Goal: Task Accomplishment & Management: Book appointment/travel/reservation

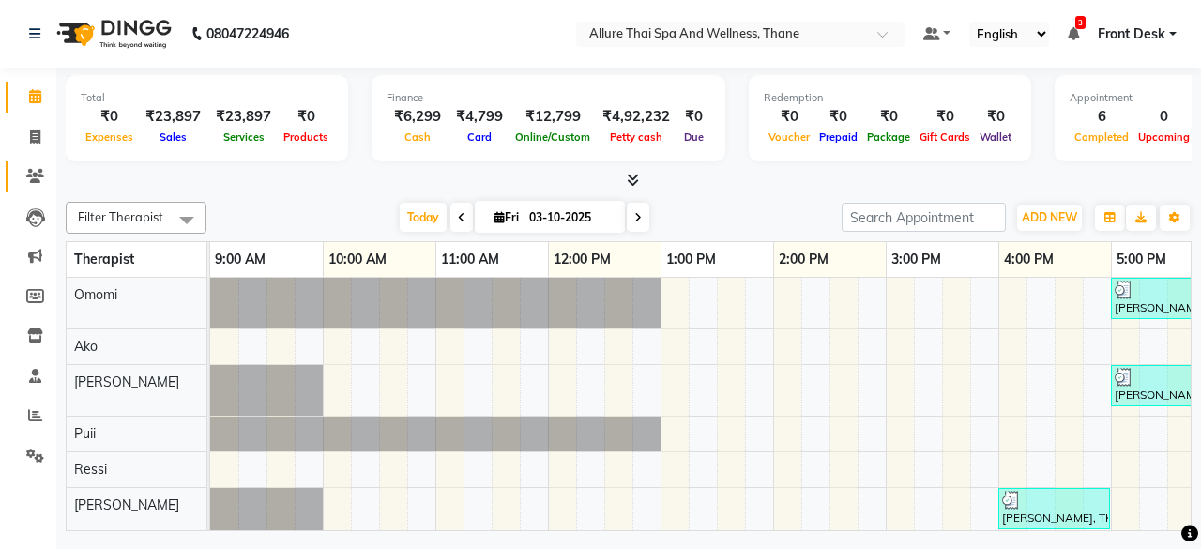
scroll to position [0, 145]
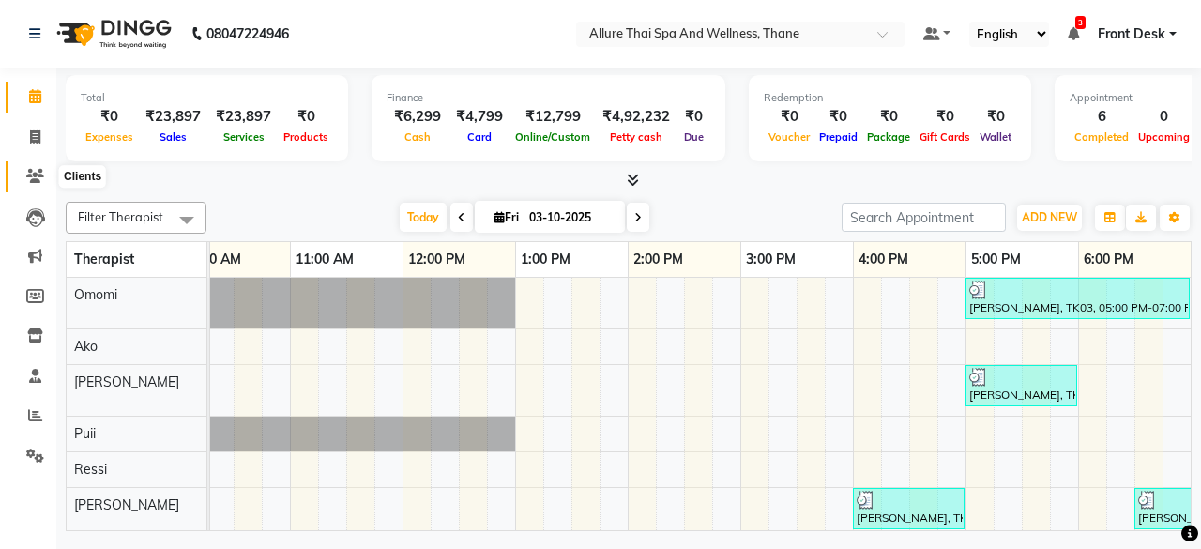
click at [23, 170] on span at bounding box center [35, 177] width 33 height 22
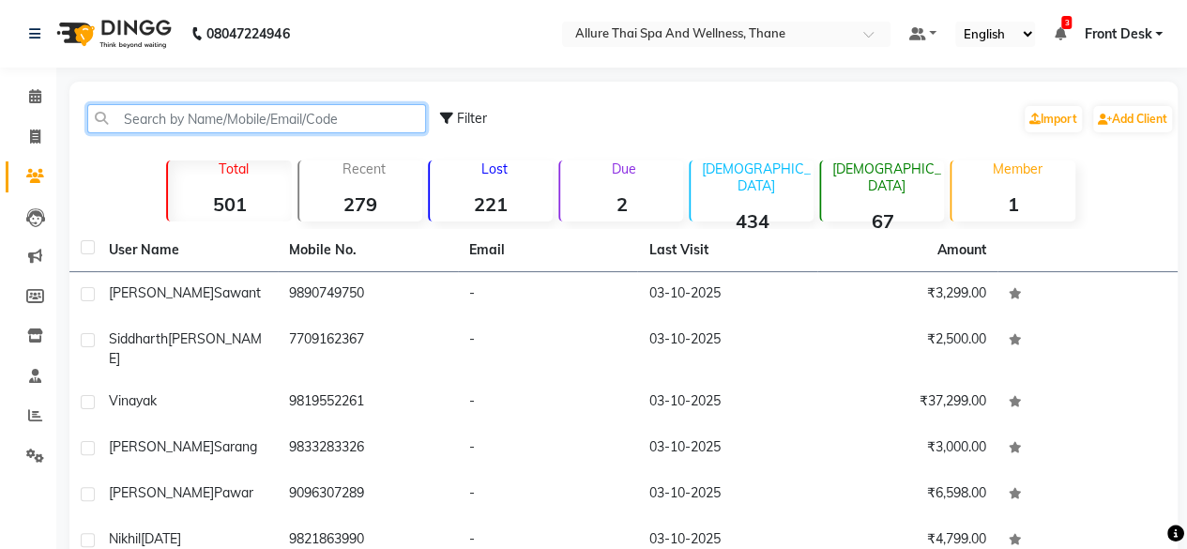
click at [235, 119] on input "text" at bounding box center [256, 118] width 339 height 29
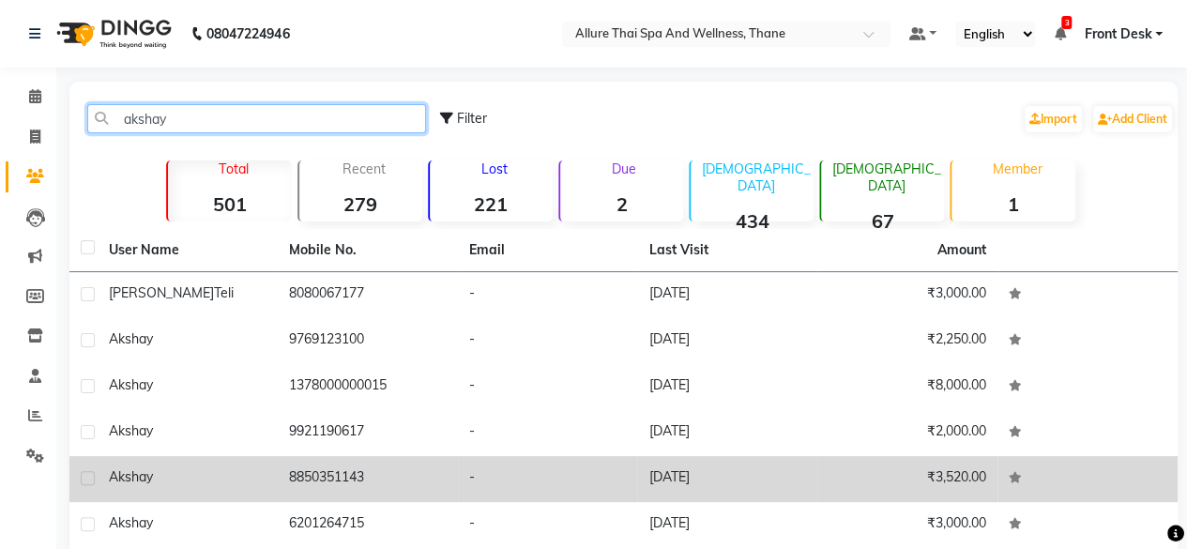
type input "akshay"
click at [324, 481] on td "8850351143" at bounding box center [368, 479] width 180 height 46
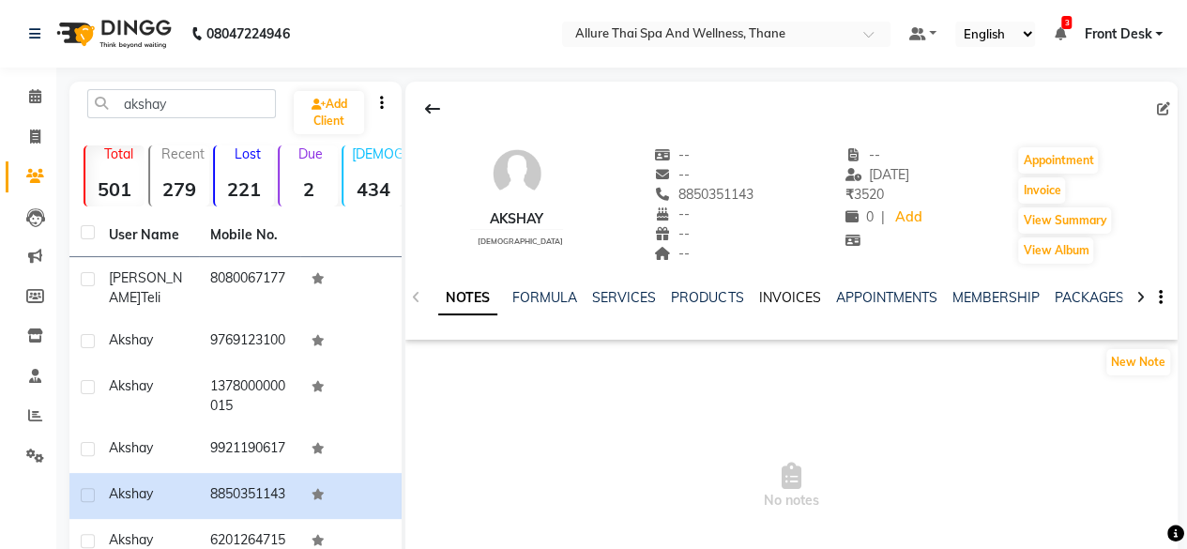
click at [772, 294] on link "INVOICES" at bounding box center [789, 297] width 62 height 17
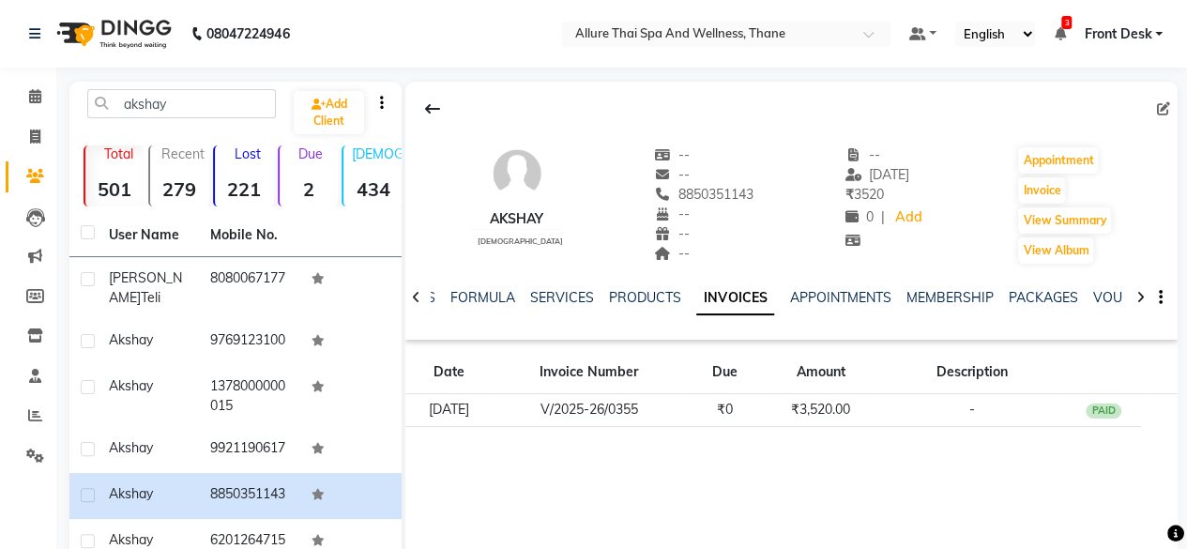
click at [564, 286] on div "NOTES FORMULA SERVICES PRODUCTS INVOICES APPOINTMENTS MEMBERSHIP PACKAGES VOUCH…" at bounding box center [791, 298] width 773 height 65
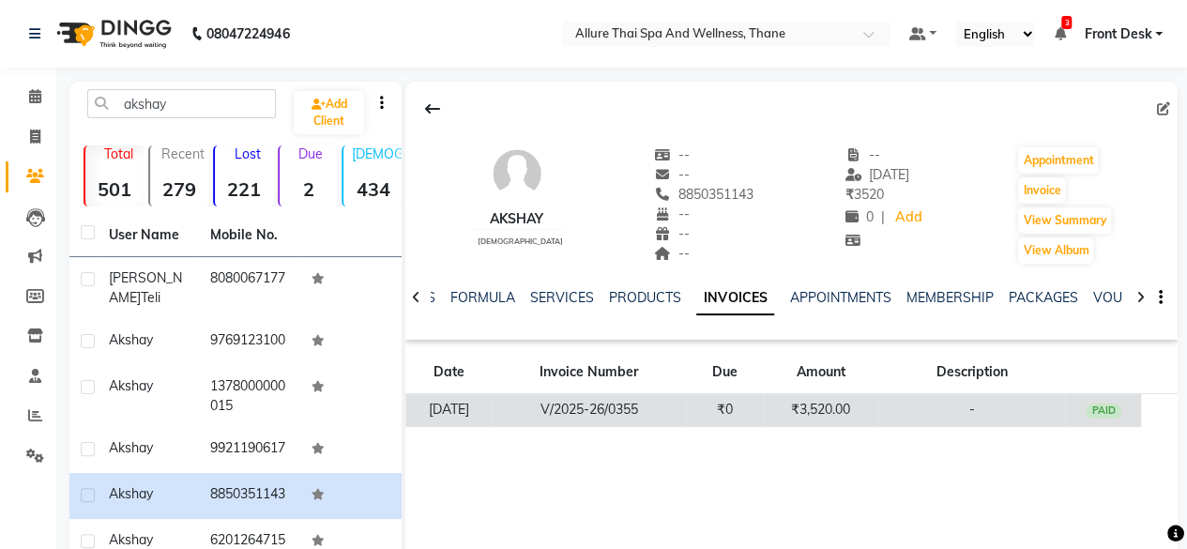
click at [627, 403] on td "V/2025-26/0355" at bounding box center [589, 410] width 194 height 33
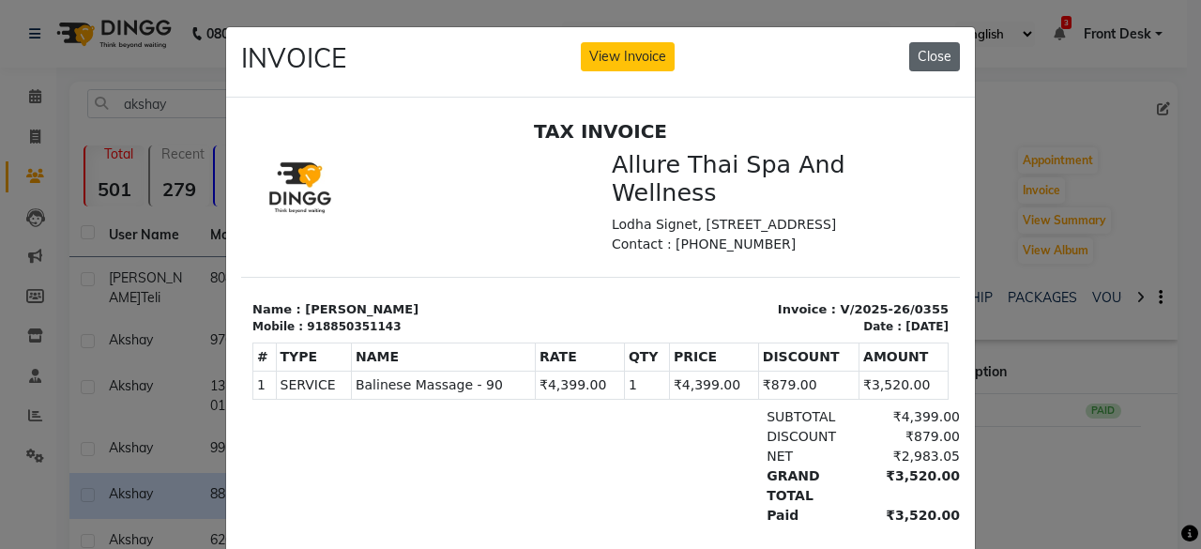
click at [936, 62] on button "Close" at bounding box center [935, 56] width 51 height 29
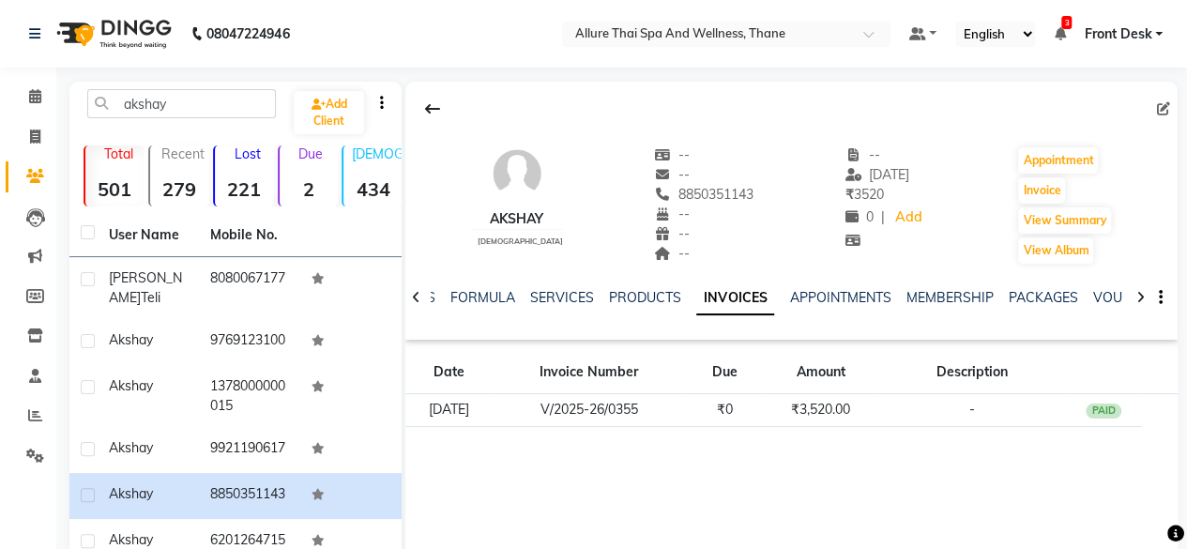
click at [559, 281] on div "NOTES FORMULA SERVICES PRODUCTS INVOICES APPOINTMENTS MEMBERSHIP PACKAGES VOUCH…" at bounding box center [791, 298] width 773 height 65
click at [553, 291] on link "SERVICES" at bounding box center [562, 297] width 64 height 17
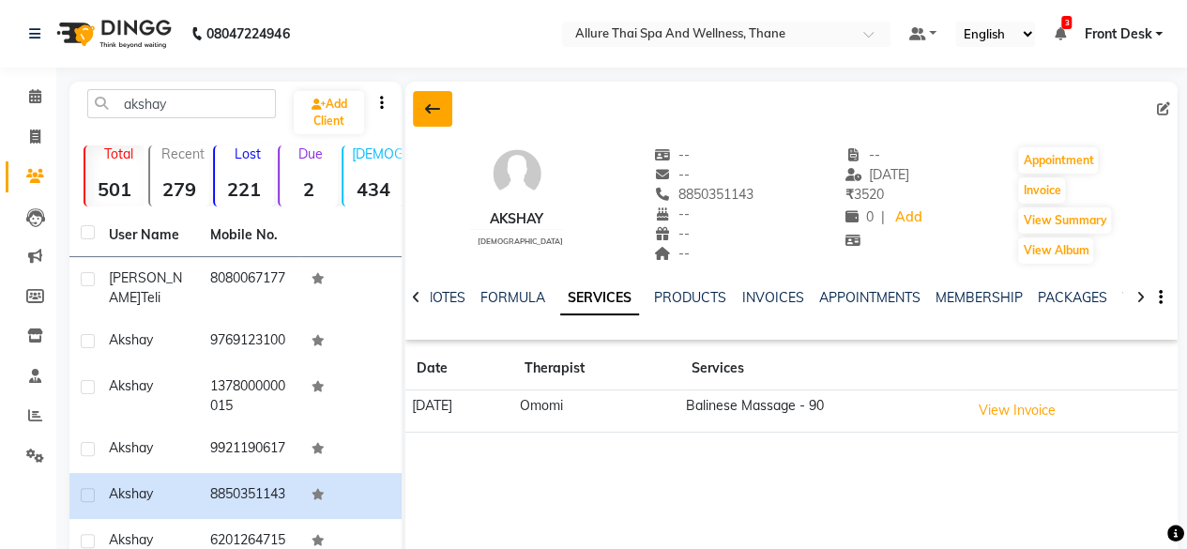
click at [421, 103] on button at bounding box center [432, 109] width 39 height 36
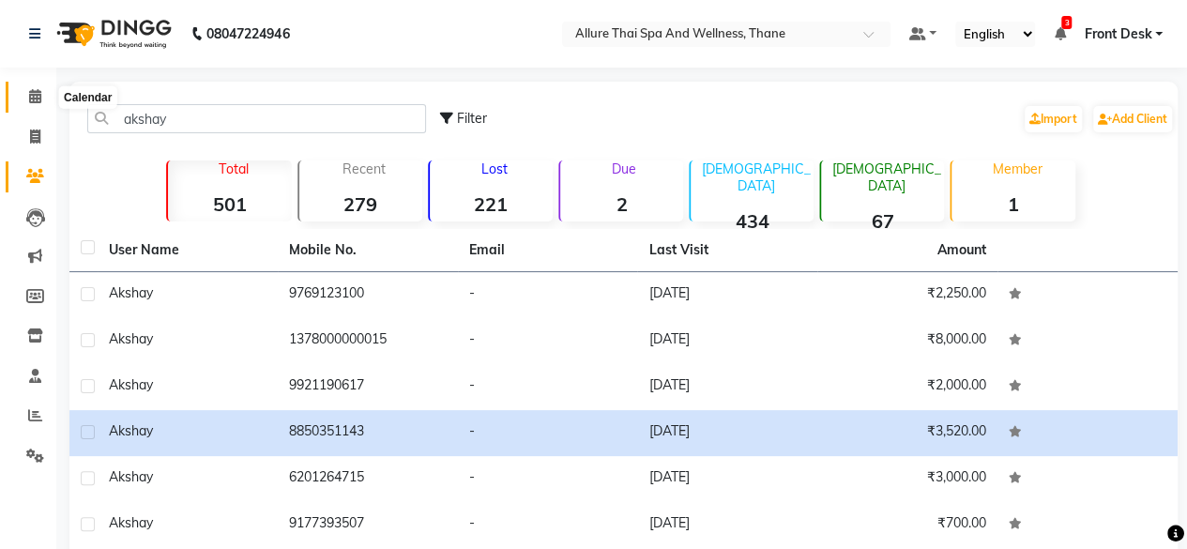
click at [32, 101] on icon at bounding box center [35, 96] width 12 height 14
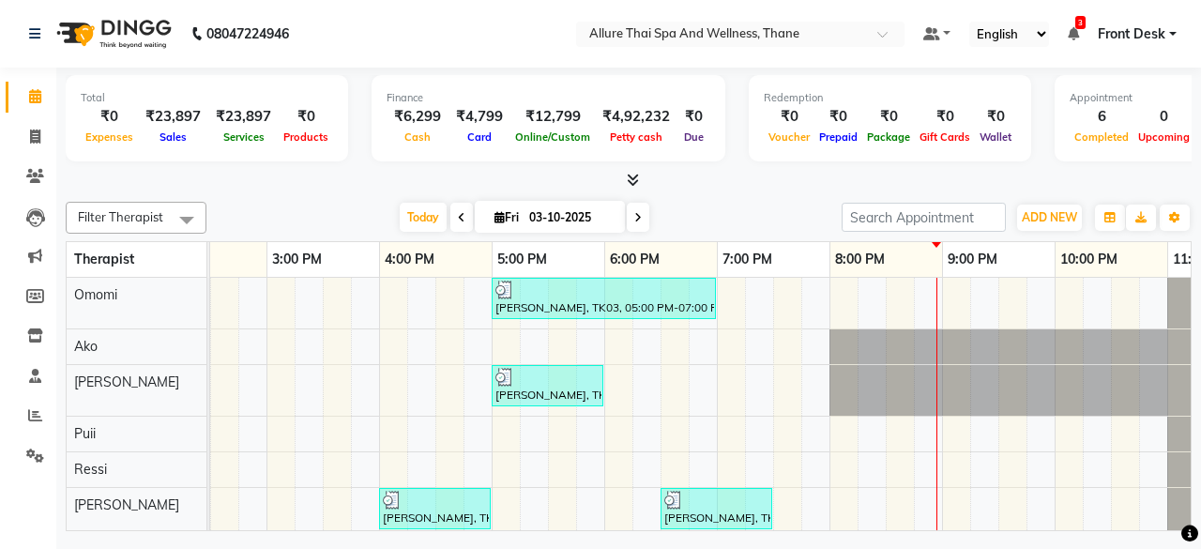
scroll to position [0, 588]
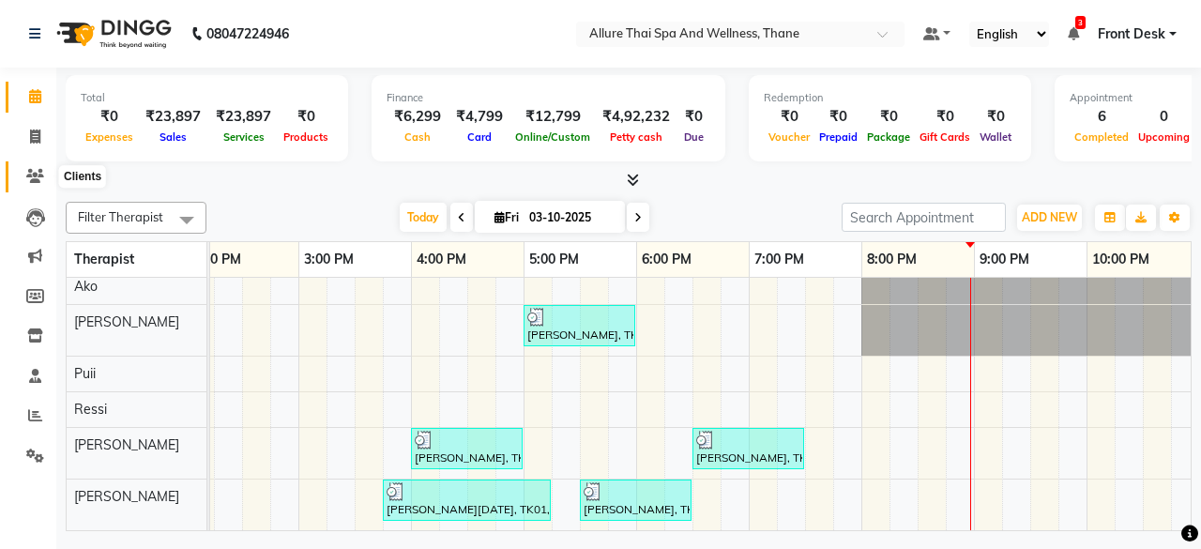
click at [39, 176] on icon at bounding box center [35, 176] width 18 height 14
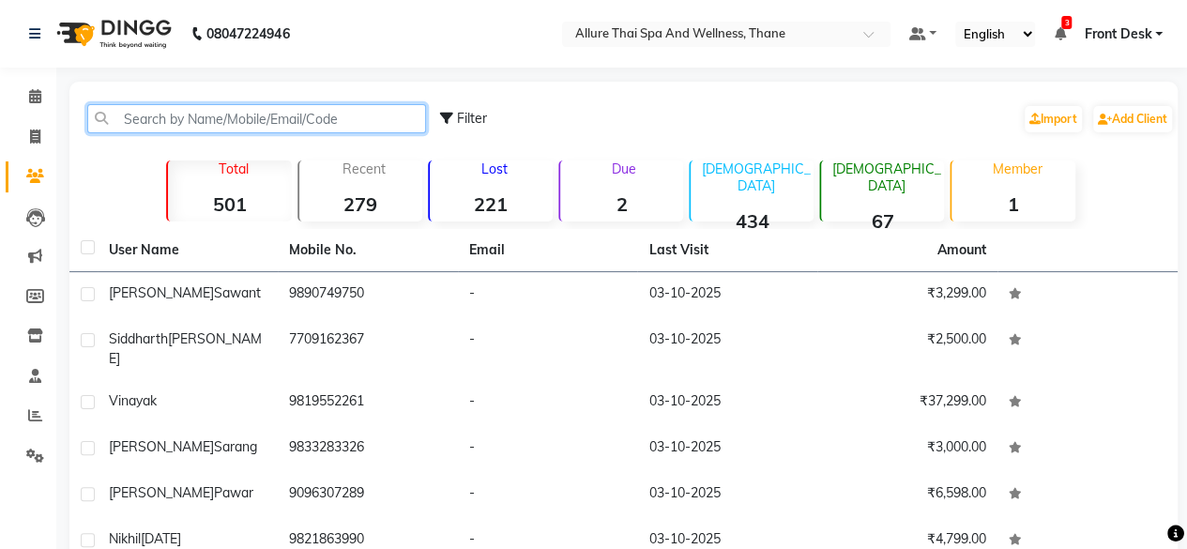
click at [207, 129] on input "text" at bounding box center [256, 118] width 339 height 29
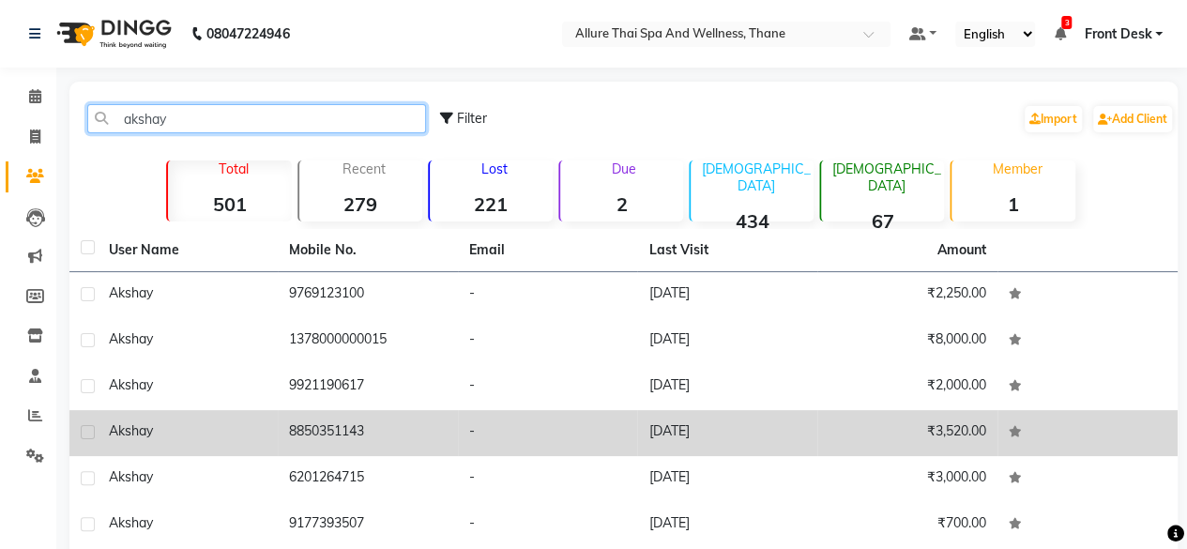
type input "akshay"
click at [323, 430] on td "8850351143" at bounding box center [368, 433] width 180 height 46
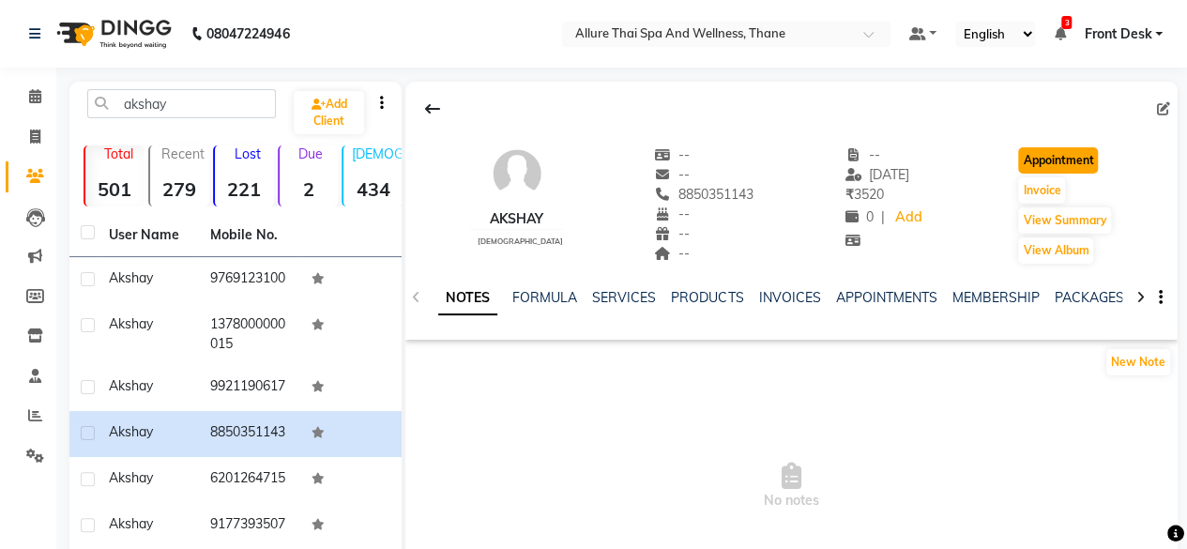
click at [1071, 162] on button "Appointment" at bounding box center [1058, 160] width 80 height 26
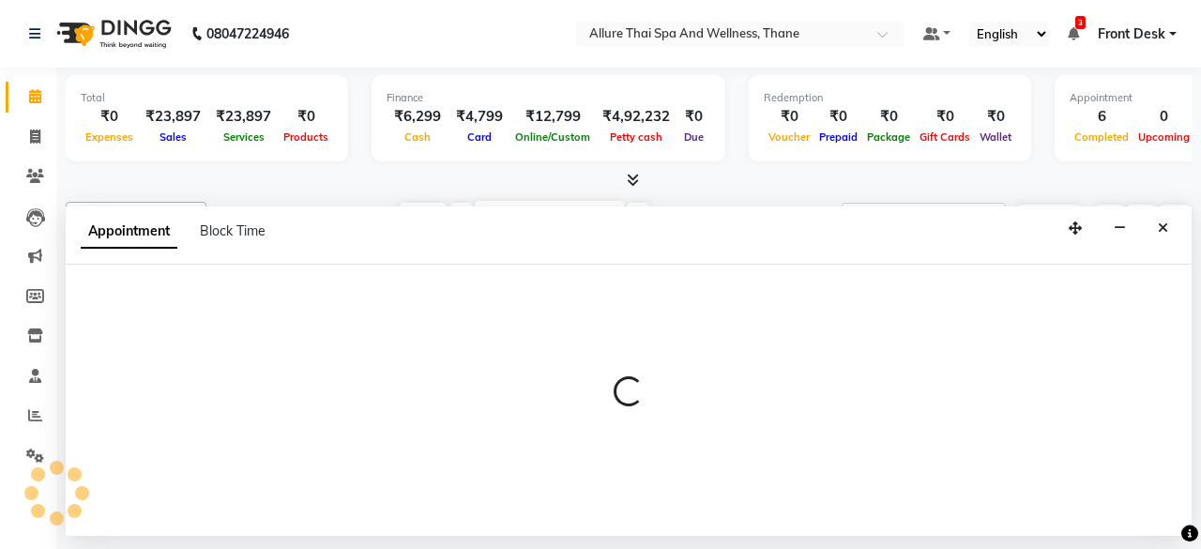
scroll to position [0, 708]
select select "600"
select select "tentative"
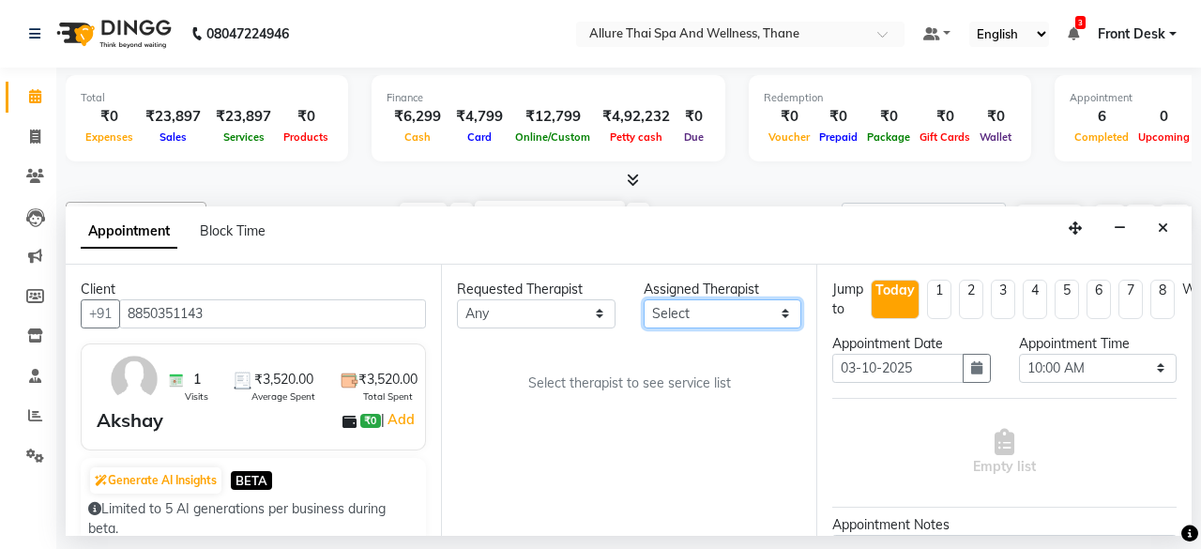
click at [772, 315] on select "Select Ako [PERSON_NAME] Puii [PERSON_NAME]" at bounding box center [723, 313] width 159 height 29
select select "84280"
click at [644, 299] on select "Select Ako [PERSON_NAME] Puii [PERSON_NAME]" at bounding box center [723, 313] width 159 height 29
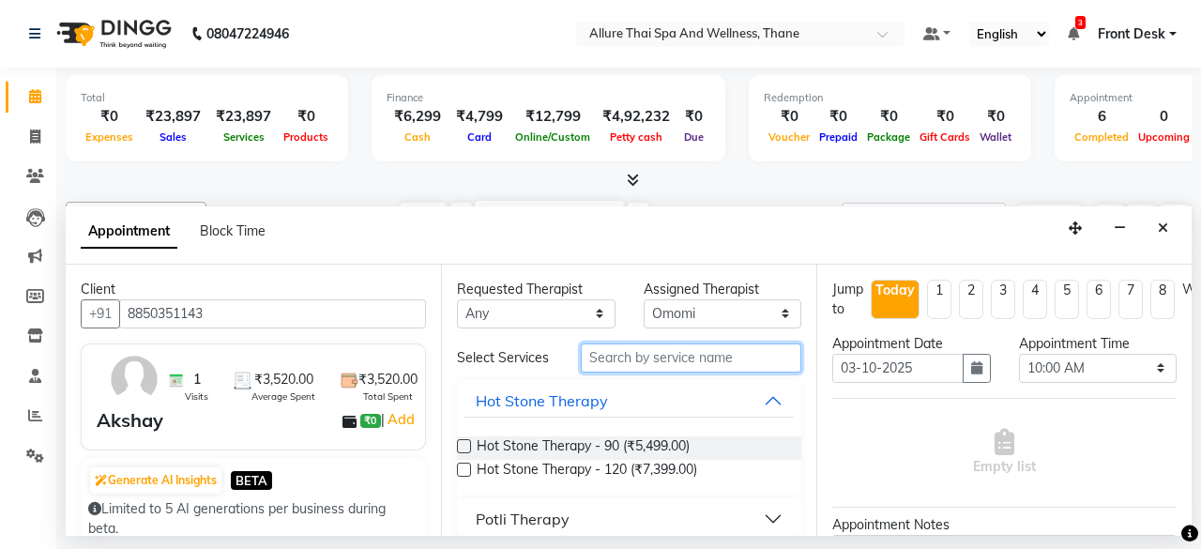
click at [692, 361] on input "text" at bounding box center [691, 358] width 221 height 29
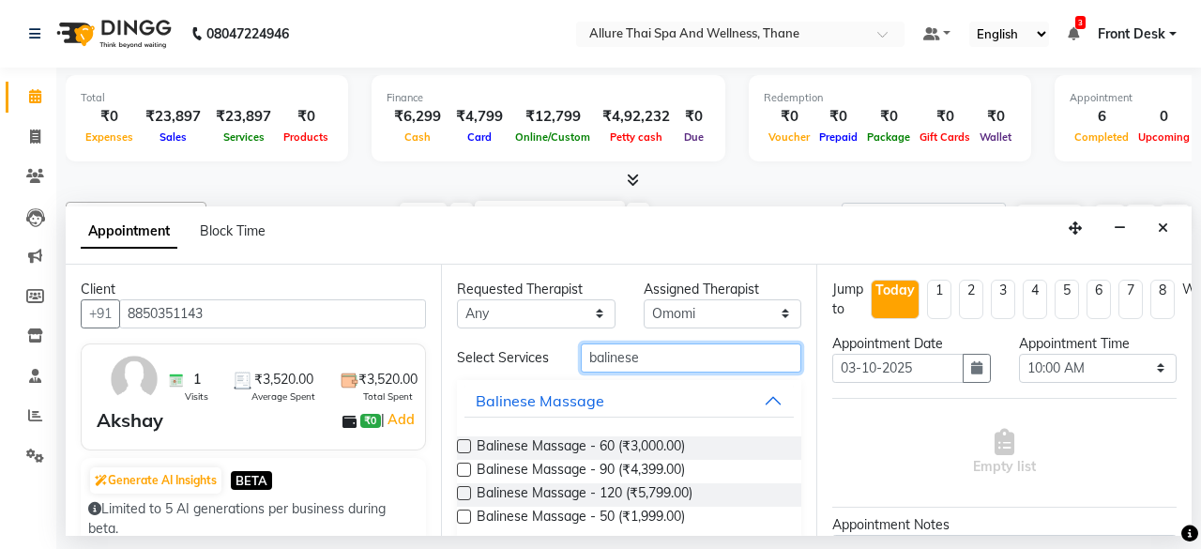
type input "balinese"
click at [464, 476] on div at bounding box center [463, 474] width 12 height 20
click at [464, 472] on label at bounding box center [464, 470] width 14 height 14
click at [464, 472] on input "checkbox" at bounding box center [463, 472] width 12 height 12
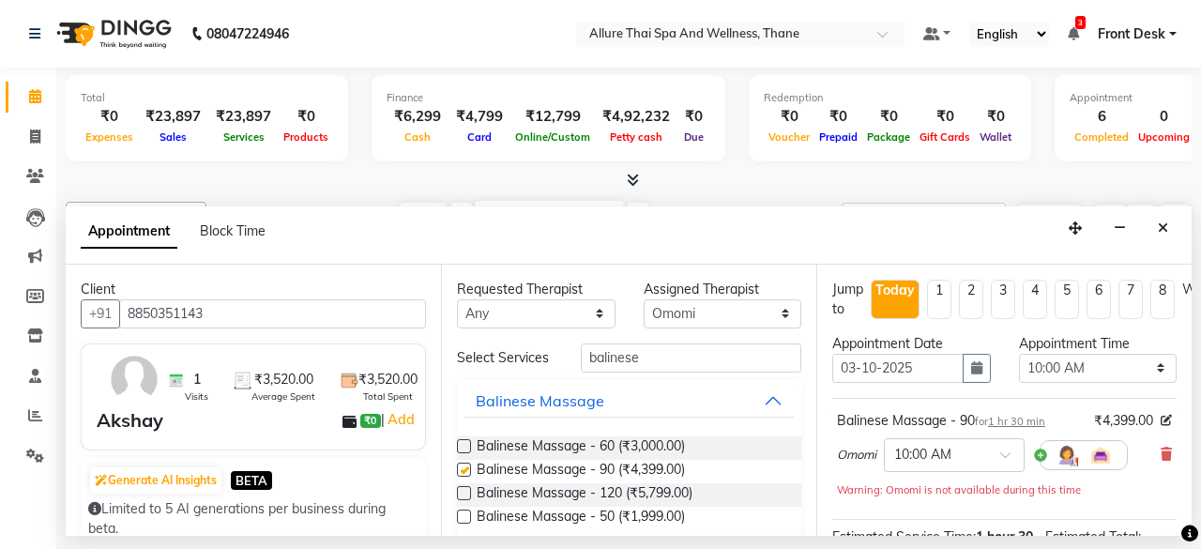
checkbox input "false"
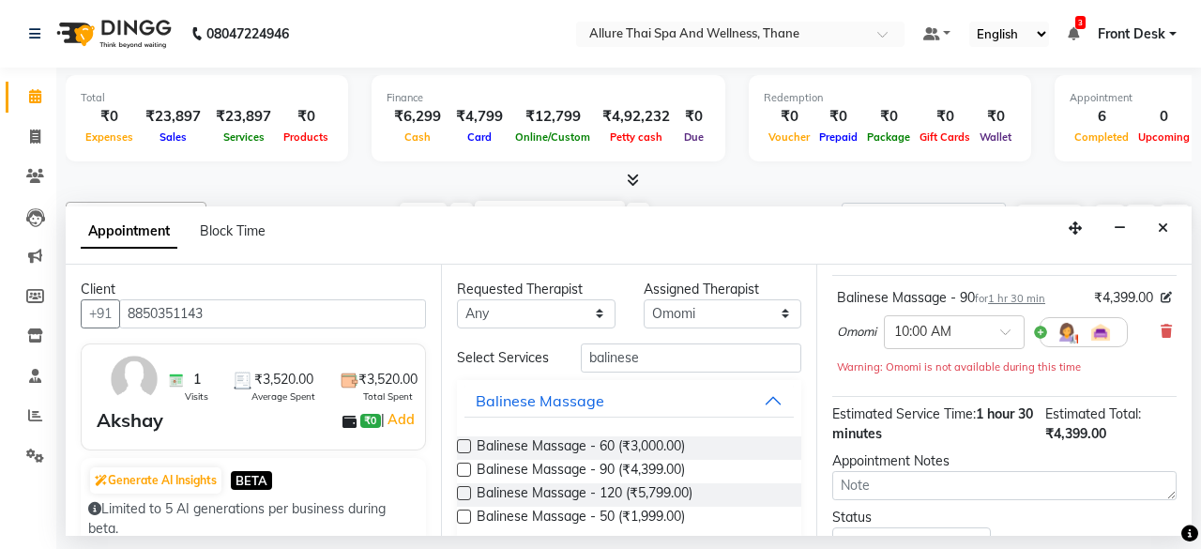
scroll to position [124, 0]
click at [984, 350] on div "Omomi × 10:00 AM" at bounding box center [982, 331] width 291 height 49
click at [950, 295] on div "Balinese Massage - 90 for 1 hr 30 min" at bounding box center [941, 297] width 208 height 20
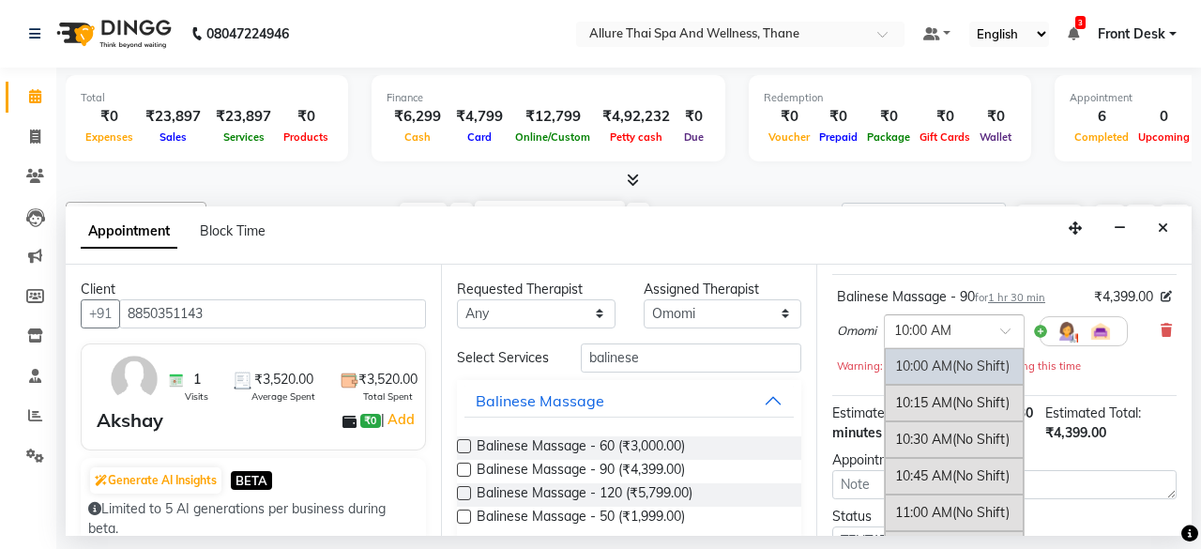
click at [965, 329] on input "text" at bounding box center [936, 330] width 83 height 20
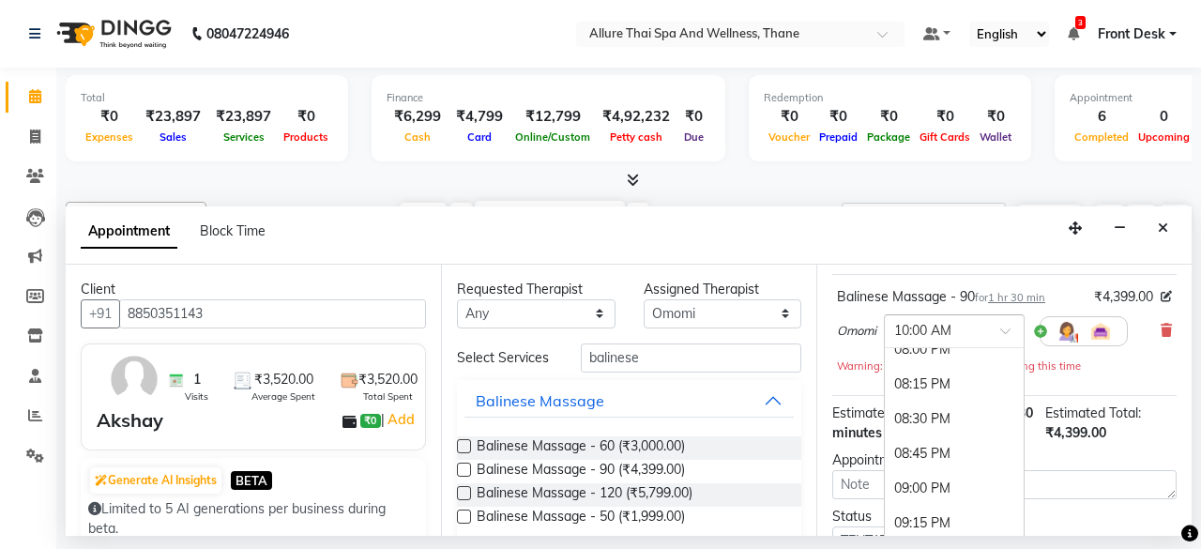
scroll to position [1446, 0]
click at [938, 436] on div "08:45 PM" at bounding box center [954, 450] width 139 height 35
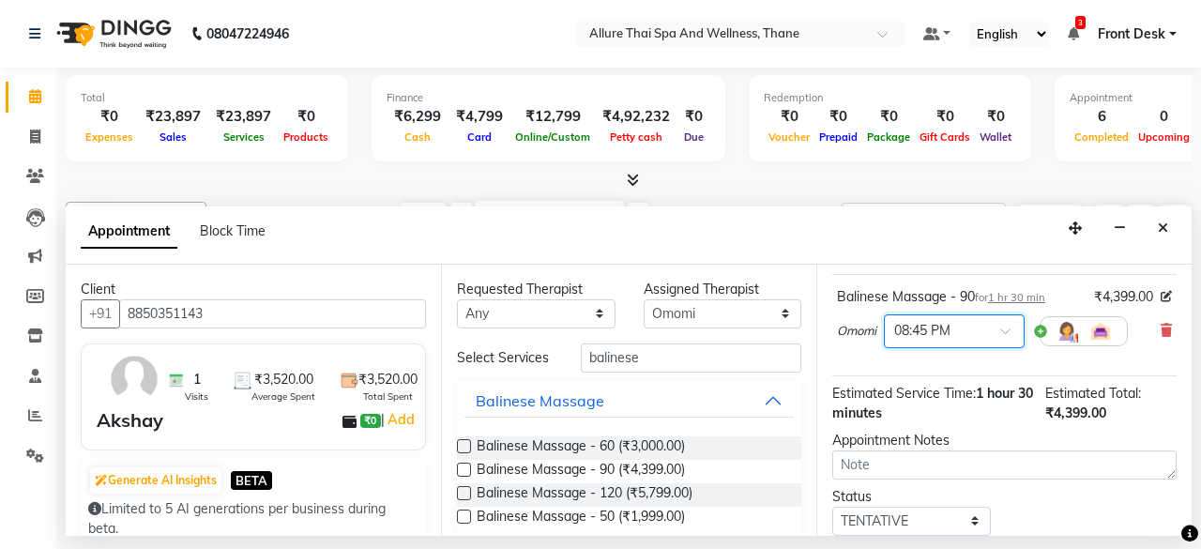
scroll to position [255, 0]
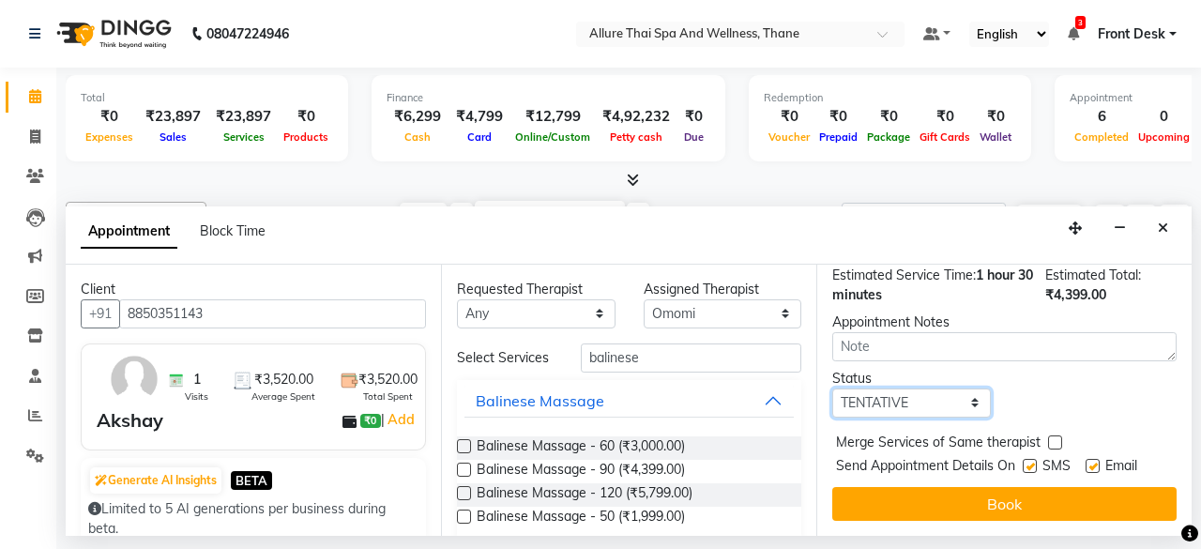
click at [902, 395] on select "Select TENTATIVE CONFIRM CHECK-IN UPCOMING" at bounding box center [912, 403] width 159 height 29
select select "check-in"
click at [833, 389] on select "Select TENTATIVE CONFIRM CHECK-IN UPCOMING" at bounding box center [912, 403] width 159 height 29
click at [1034, 459] on label at bounding box center [1030, 466] width 14 height 14
click at [1034, 462] on input "checkbox" at bounding box center [1029, 468] width 12 height 12
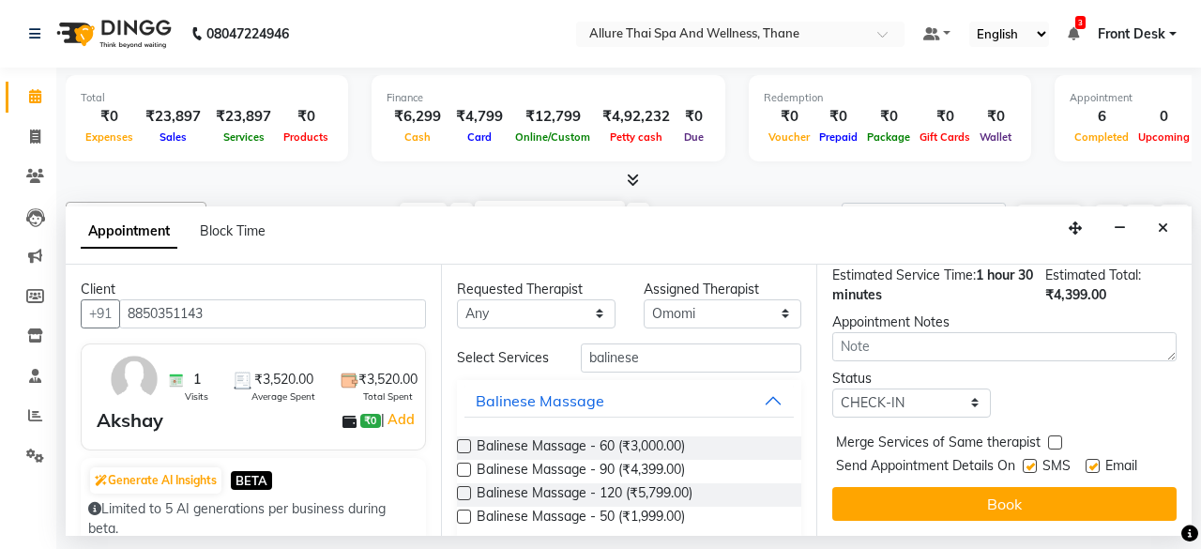
checkbox input "false"
click at [1096, 459] on label at bounding box center [1093, 466] width 14 height 14
click at [1096, 462] on input "checkbox" at bounding box center [1092, 468] width 12 height 12
checkbox input "false"
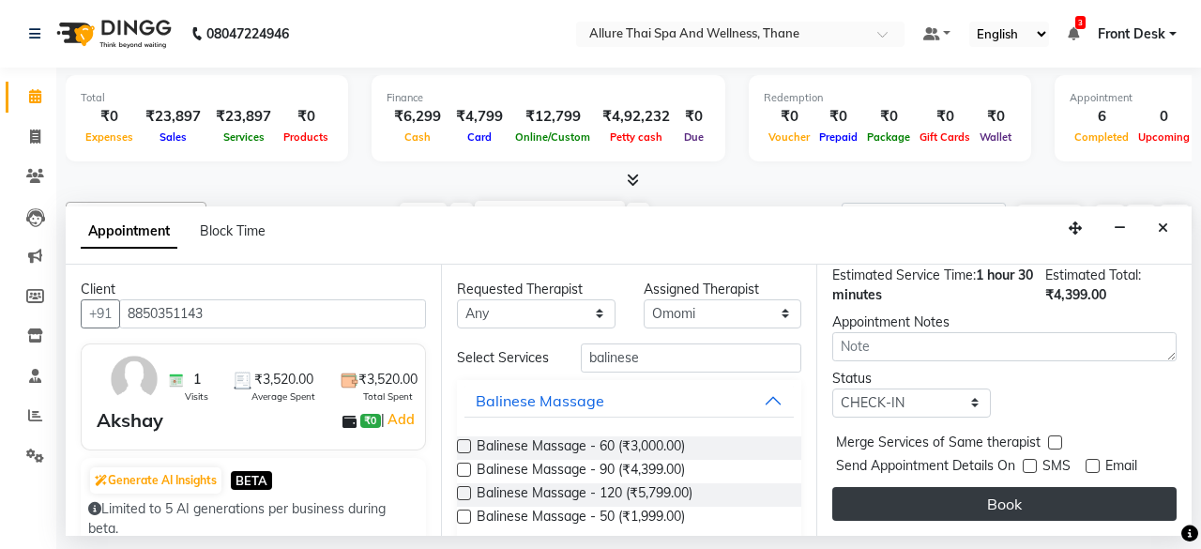
click at [1038, 491] on button "Book" at bounding box center [1005, 504] width 344 height 34
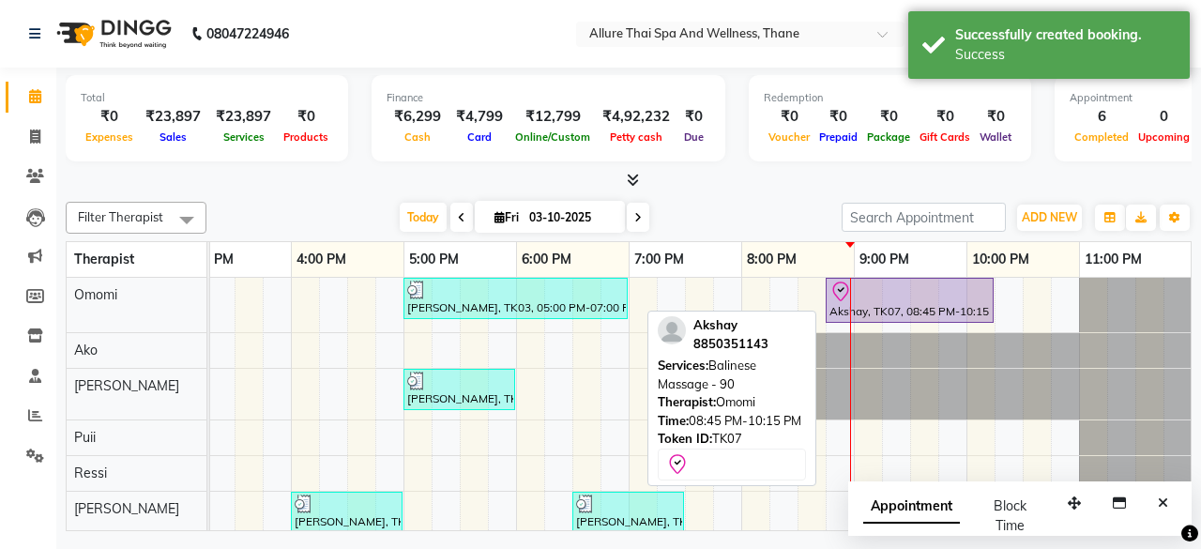
click at [956, 284] on div at bounding box center [910, 292] width 161 height 23
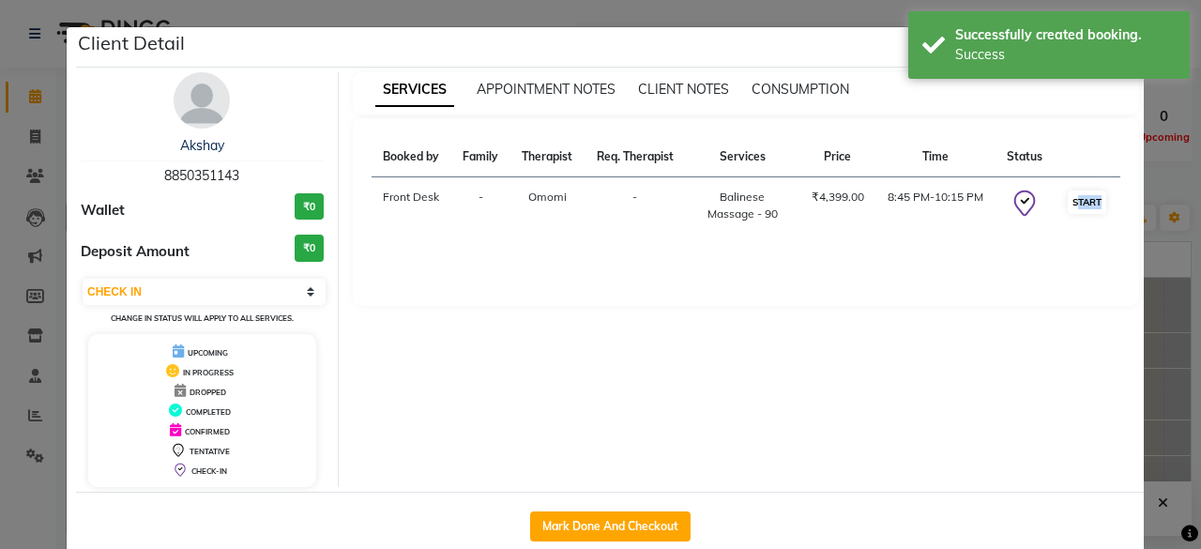
drag, startPoint x: 1094, startPoint y: 185, endPoint x: 1089, endPoint y: 204, distance: 19.4
click at [1089, 204] on td "START" at bounding box center [1088, 205] width 66 height 57
click at [1089, 204] on button "START" at bounding box center [1087, 202] width 38 height 23
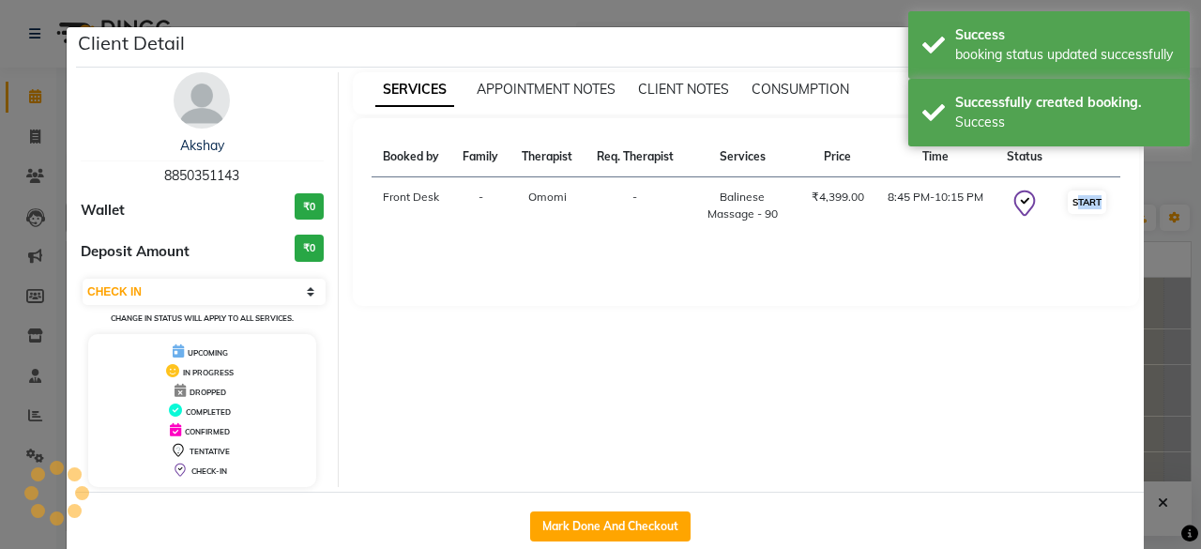
select select "1"
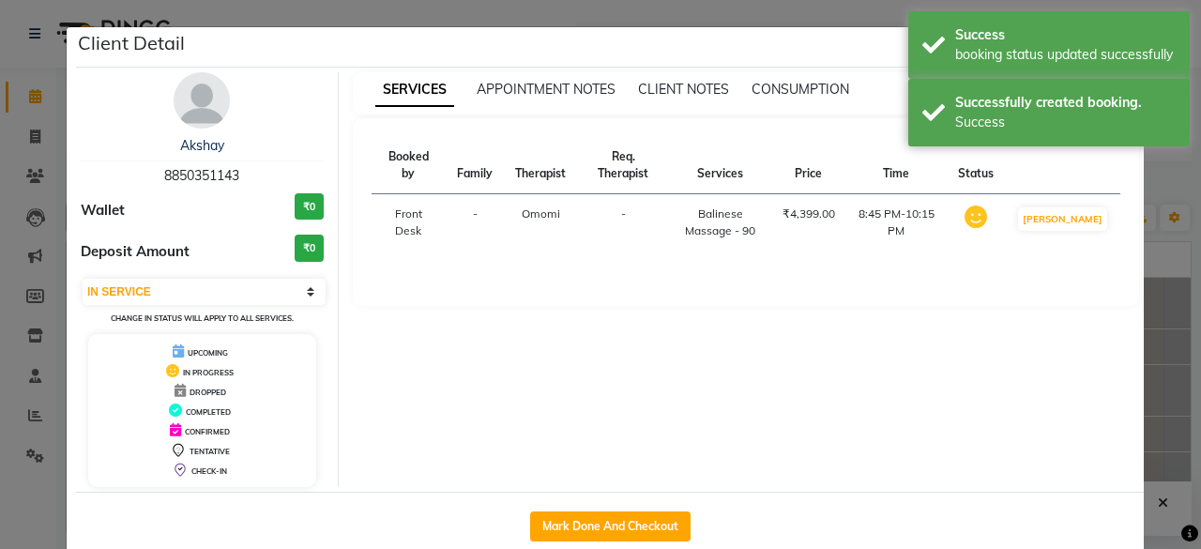
click at [1151, 237] on ngb-modal-window "Client Detail Akshay 8850351143 Wallet ₹0 Deposit Amount ₹0 Select IN SERVICE C…" at bounding box center [600, 274] width 1201 height 549
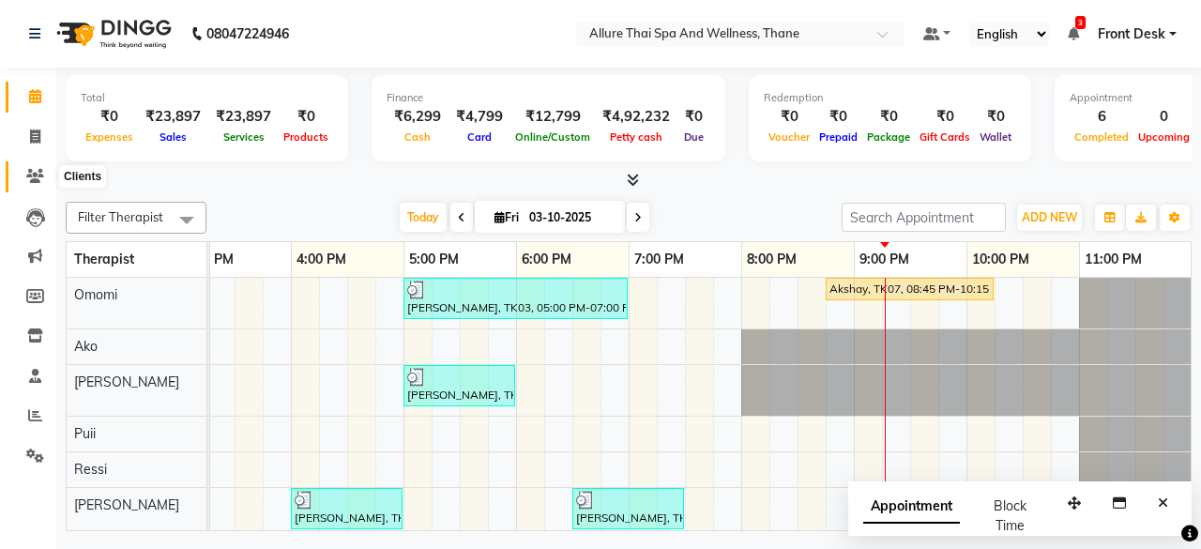
click at [31, 179] on icon at bounding box center [35, 176] width 18 height 14
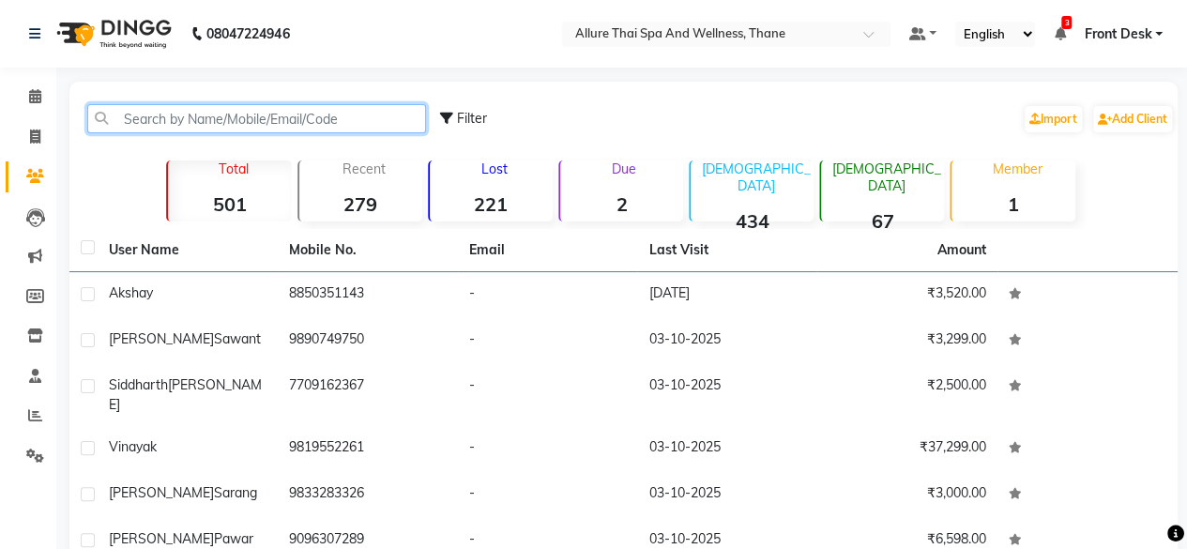
click at [235, 124] on input "text" at bounding box center [256, 118] width 339 height 29
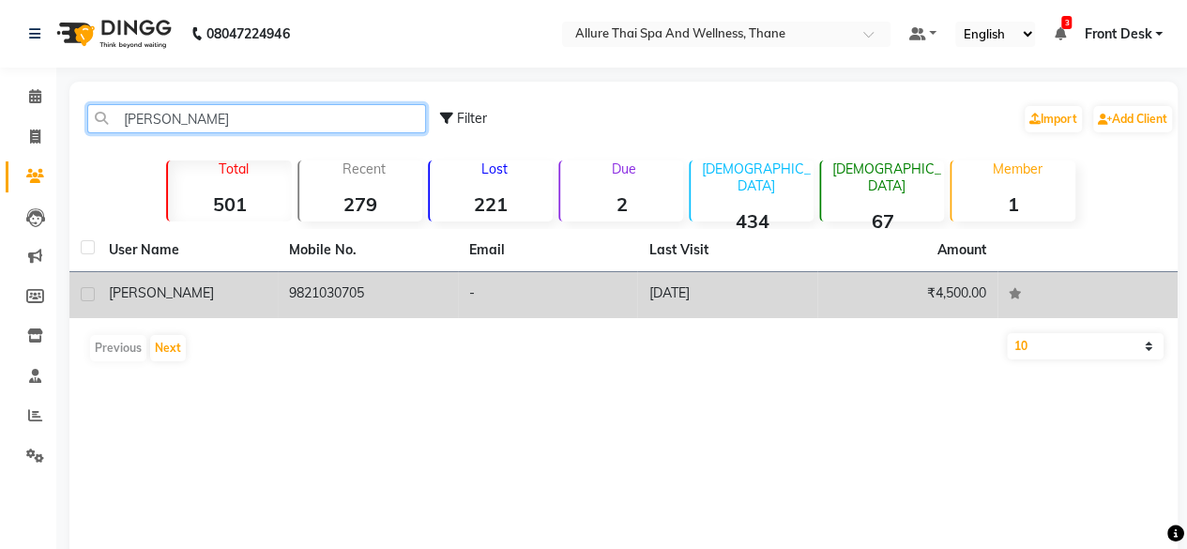
type input "[PERSON_NAME]"
click at [647, 305] on td "[DATE]" at bounding box center [727, 295] width 180 height 46
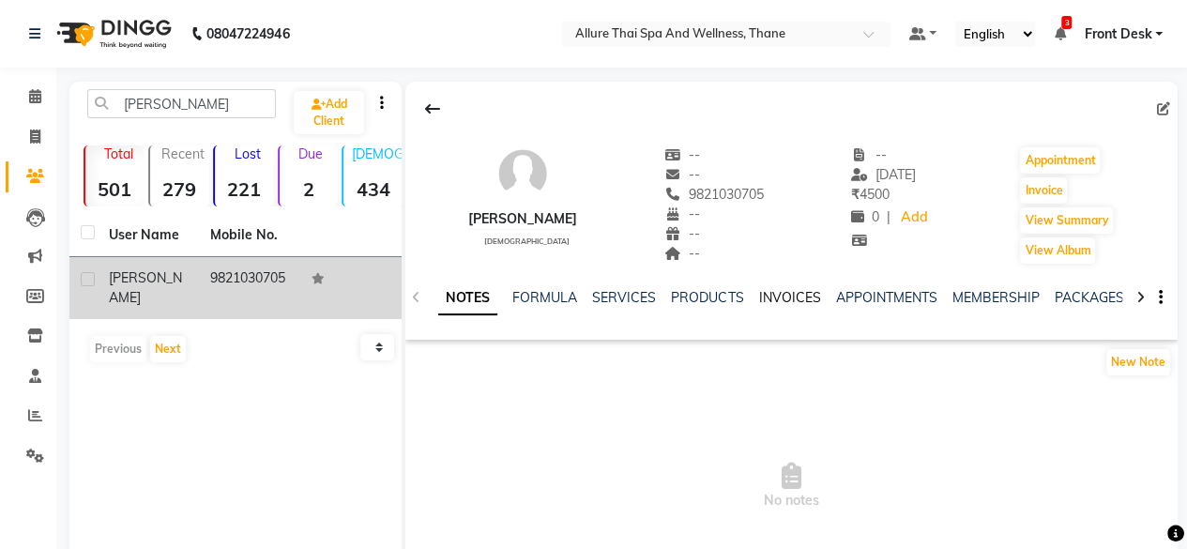
click at [779, 298] on link "INVOICES" at bounding box center [789, 297] width 62 height 17
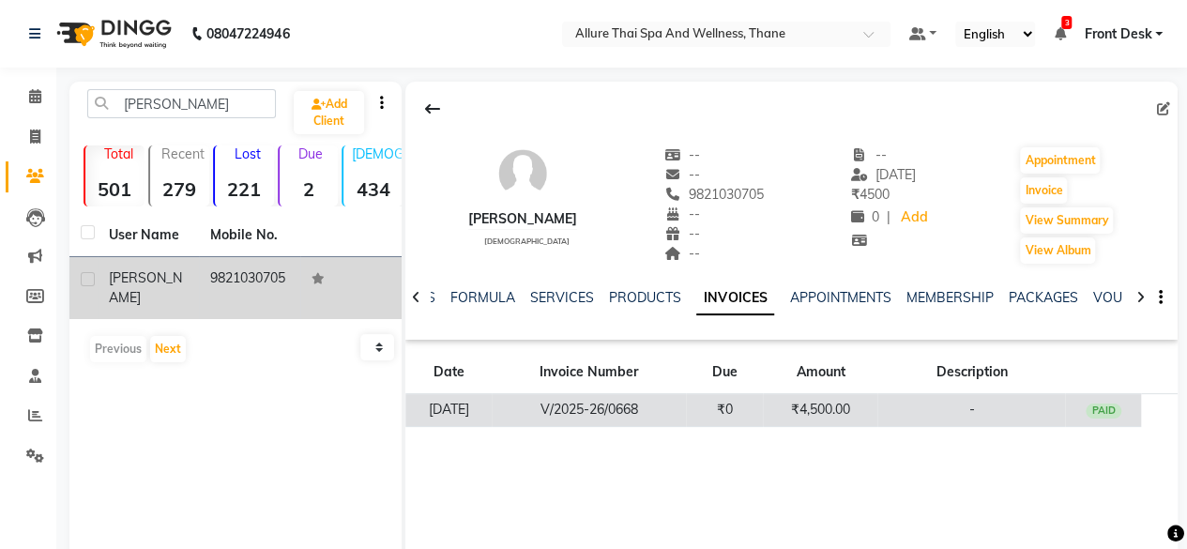
click at [792, 402] on td "₹4,500.00" at bounding box center [820, 410] width 115 height 33
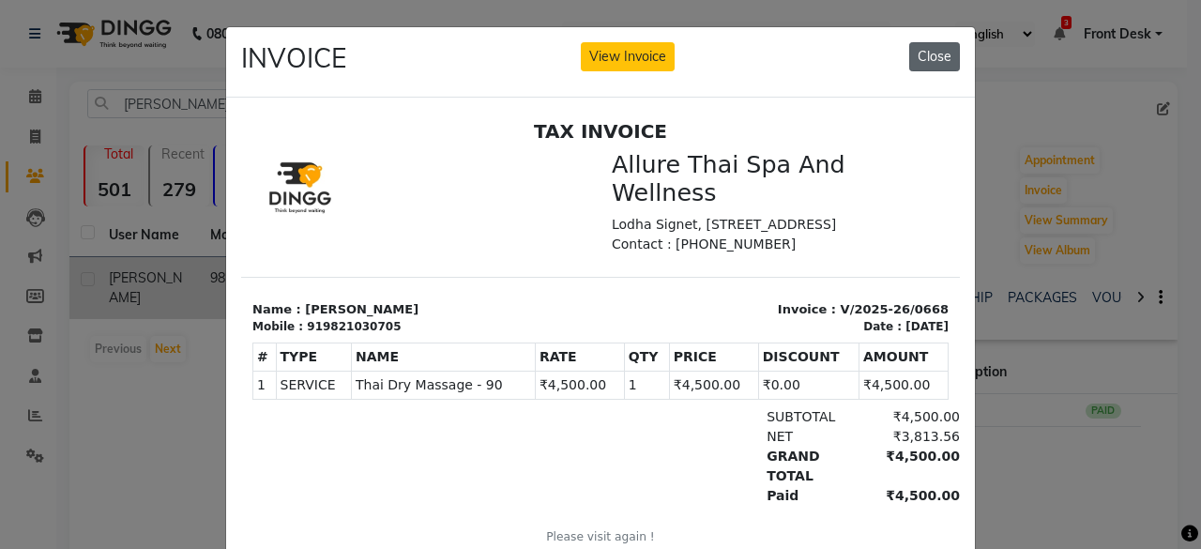
click at [931, 50] on button "Close" at bounding box center [935, 56] width 51 height 29
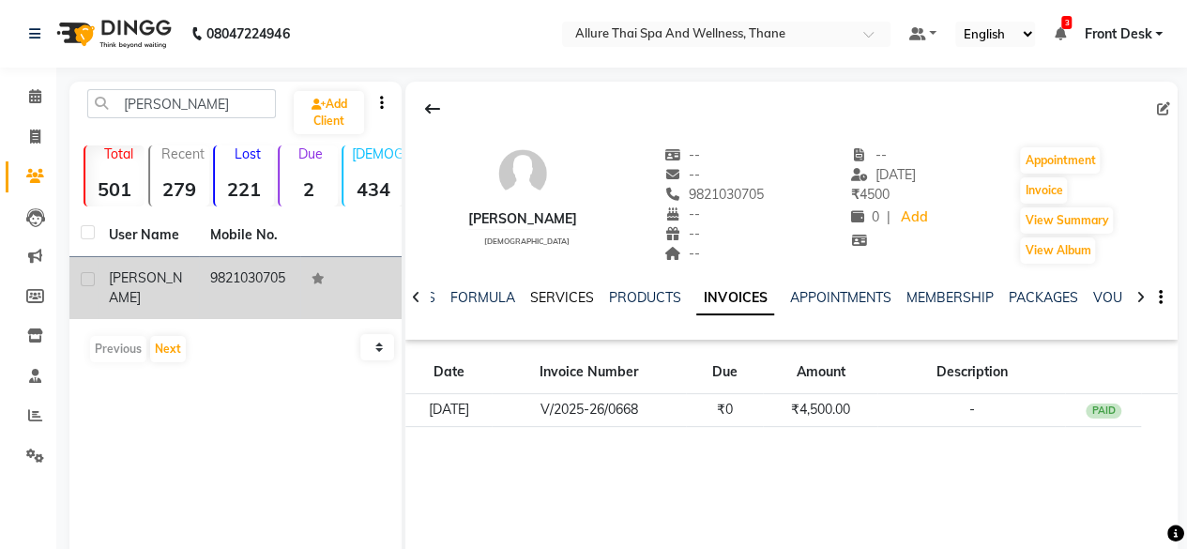
click at [551, 291] on link "SERVICES" at bounding box center [562, 297] width 64 height 17
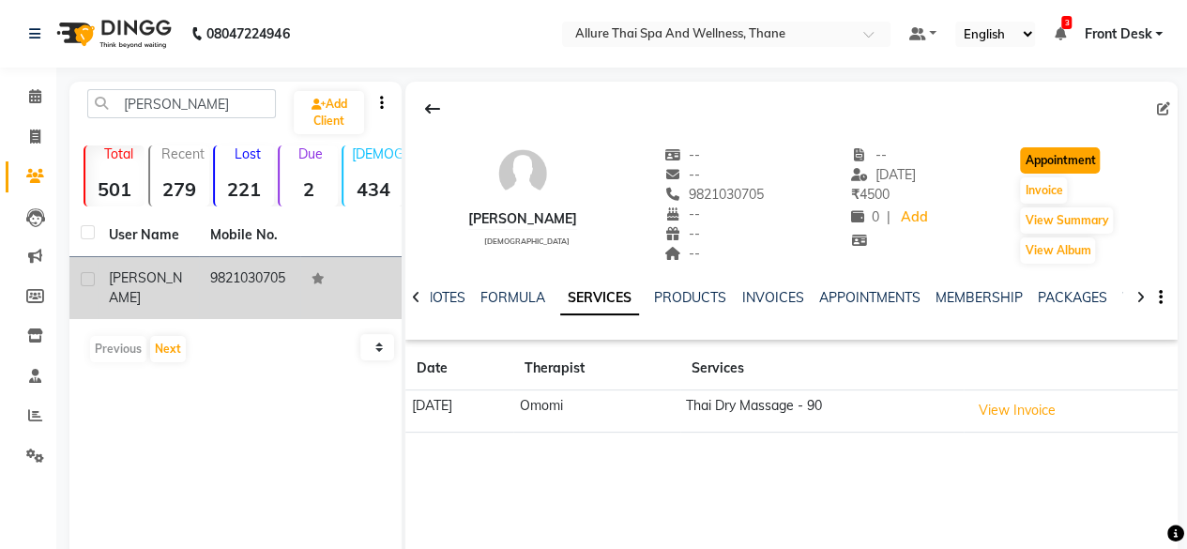
click at [1050, 153] on button "Appointment" at bounding box center [1060, 160] width 80 height 26
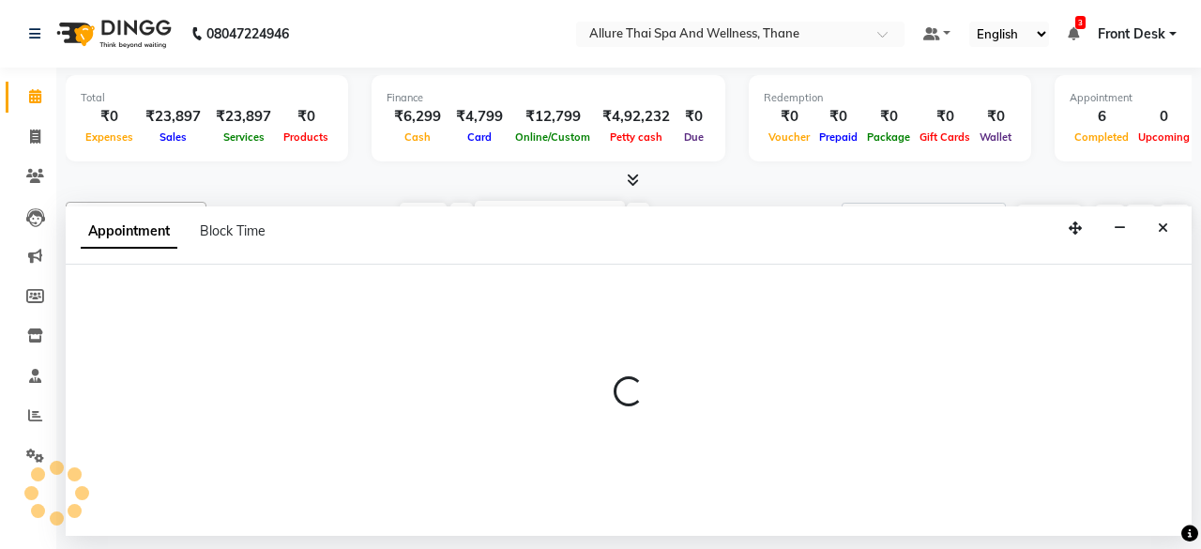
select select "600"
select select "tentative"
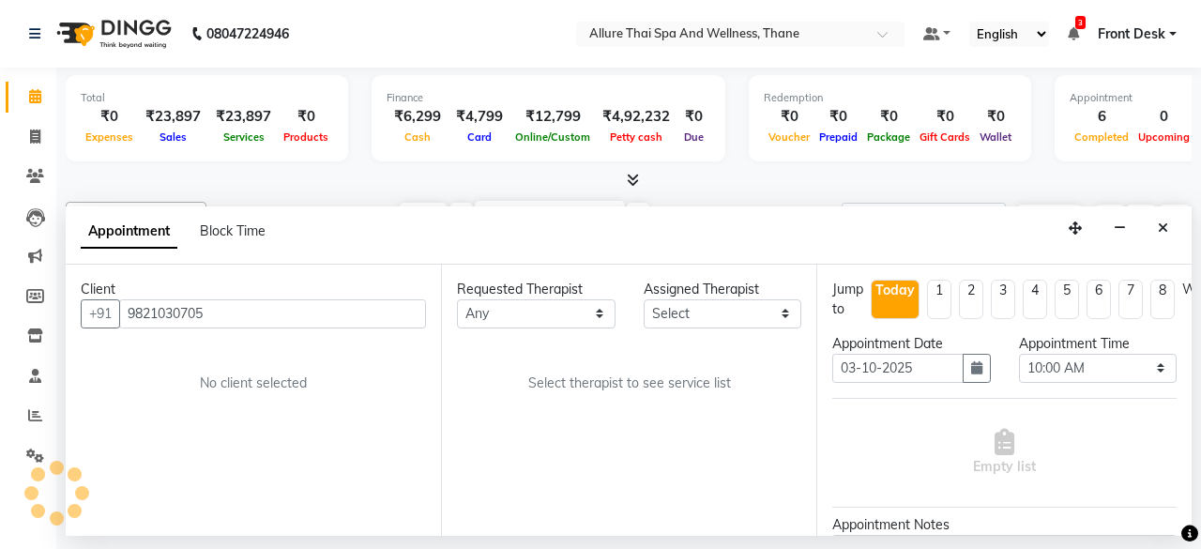
scroll to position [0, 708]
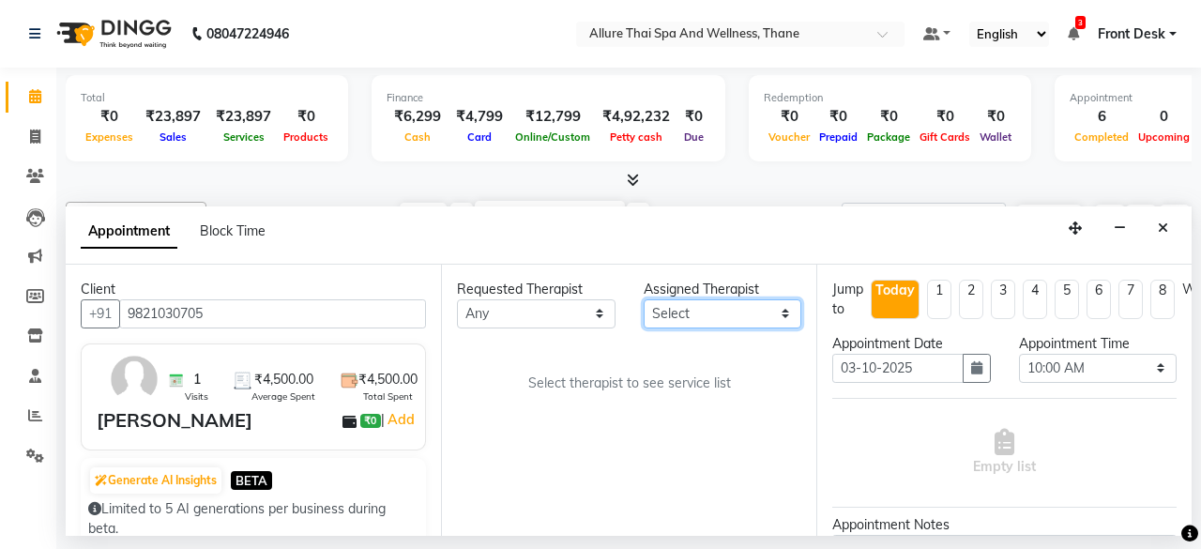
click at [691, 305] on select "Select Ako [PERSON_NAME] Puii [PERSON_NAME]" at bounding box center [723, 313] width 159 height 29
select select "84282"
click at [644, 299] on select "Select Ako [PERSON_NAME] Puii [PERSON_NAME]" at bounding box center [723, 313] width 159 height 29
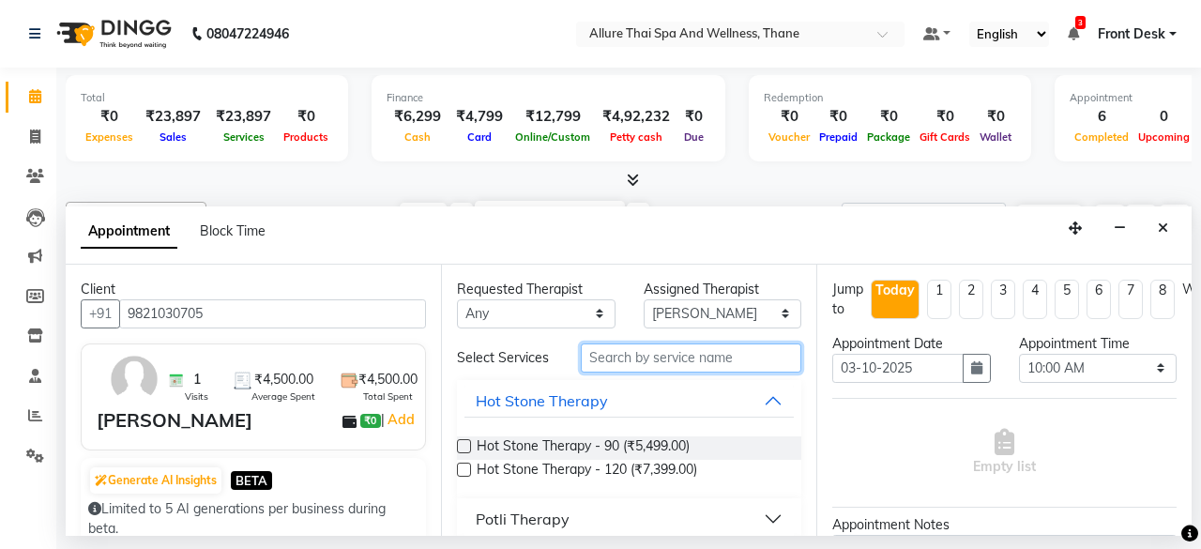
click at [632, 361] on input "text" at bounding box center [691, 358] width 221 height 29
type input "tha"
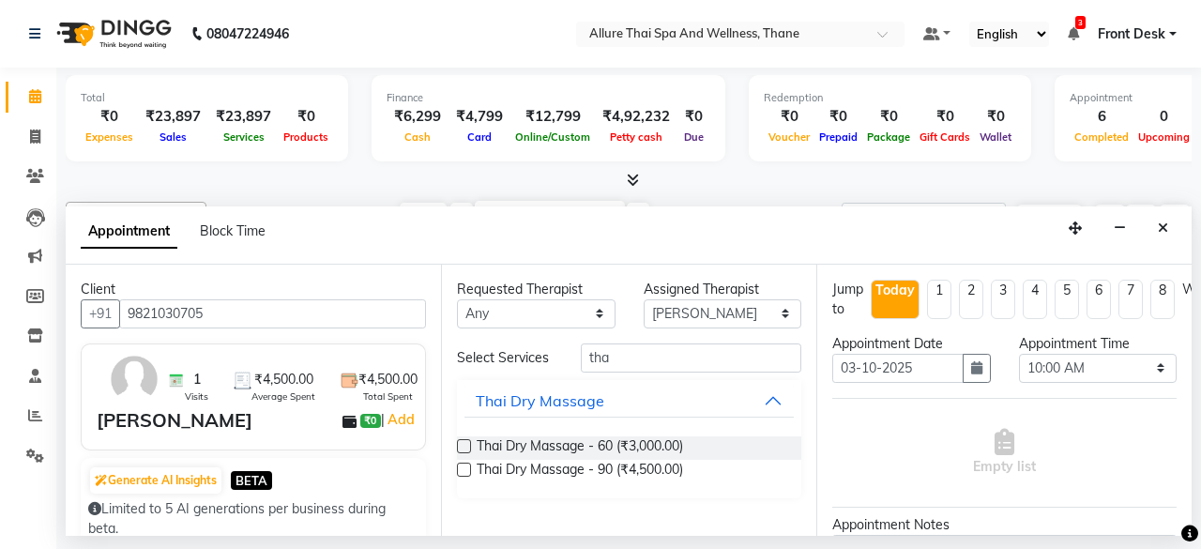
click at [462, 446] on label at bounding box center [464, 446] width 14 height 14
click at [462, 446] on input "checkbox" at bounding box center [463, 448] width 12 height 12
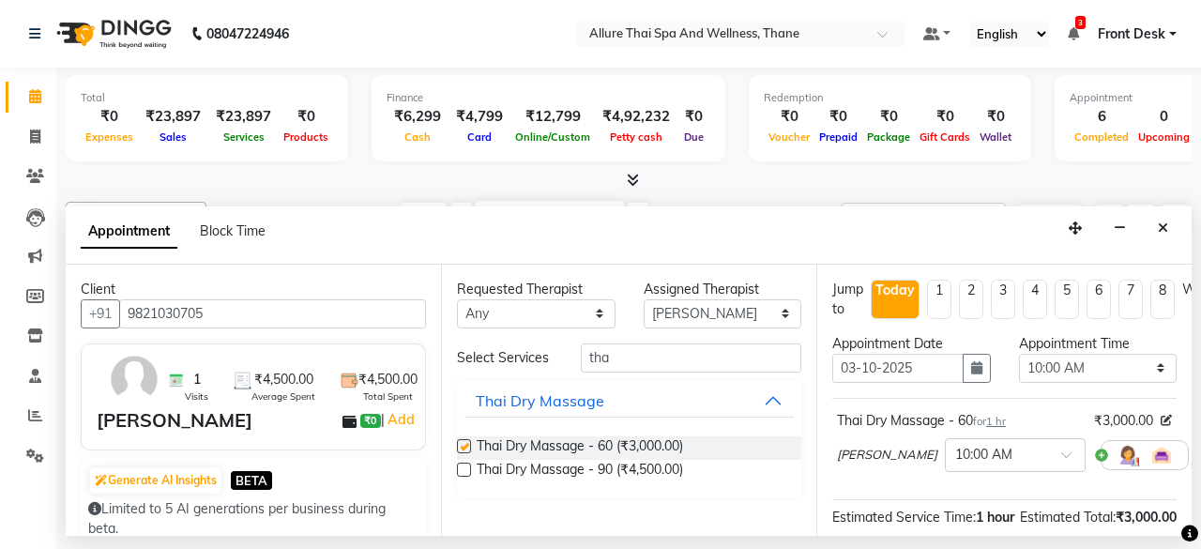
checkbox input "false"
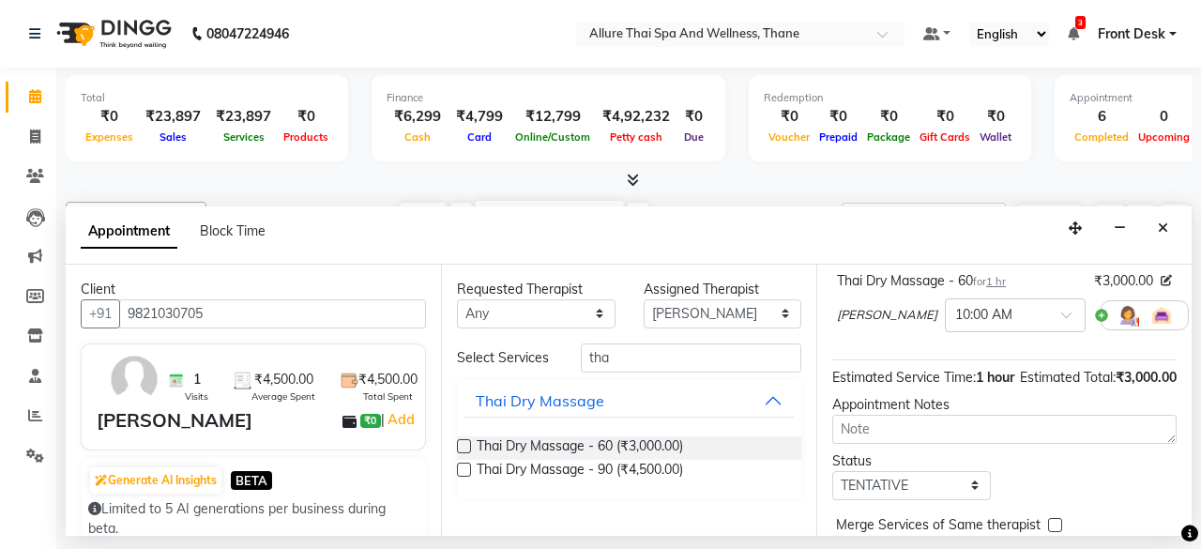
scroll to position [141, 0]
click at [956, 312] on input "text" at bounding box center [997, 313] width 83 height 20
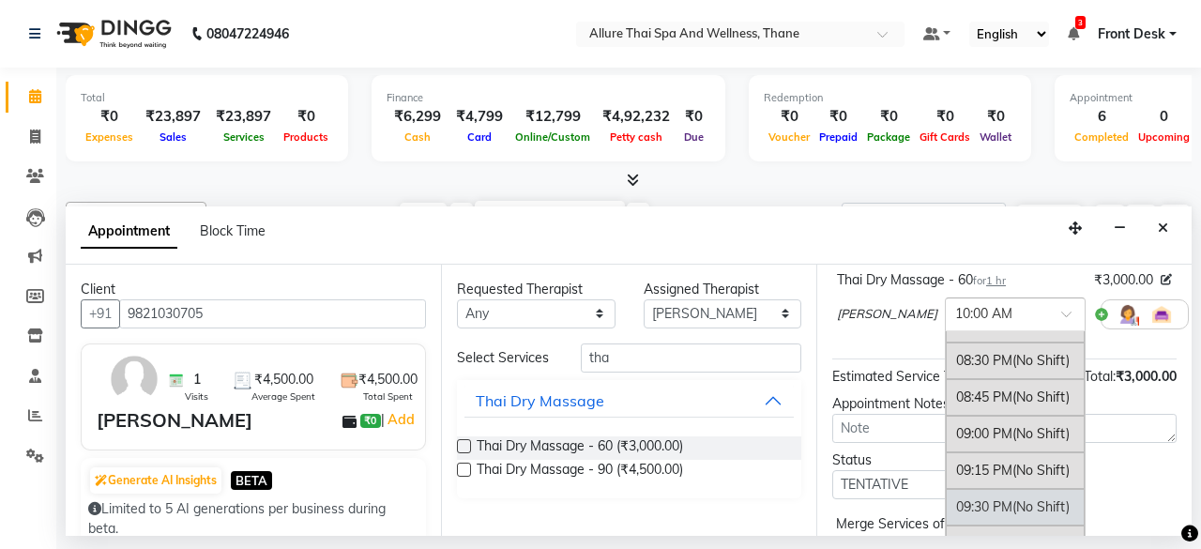
scroll to position [1493, 0]
click at [946, 465] on div "09:30 PM (No Shift)" at bounding box center [1015, 472] width 139 height 37
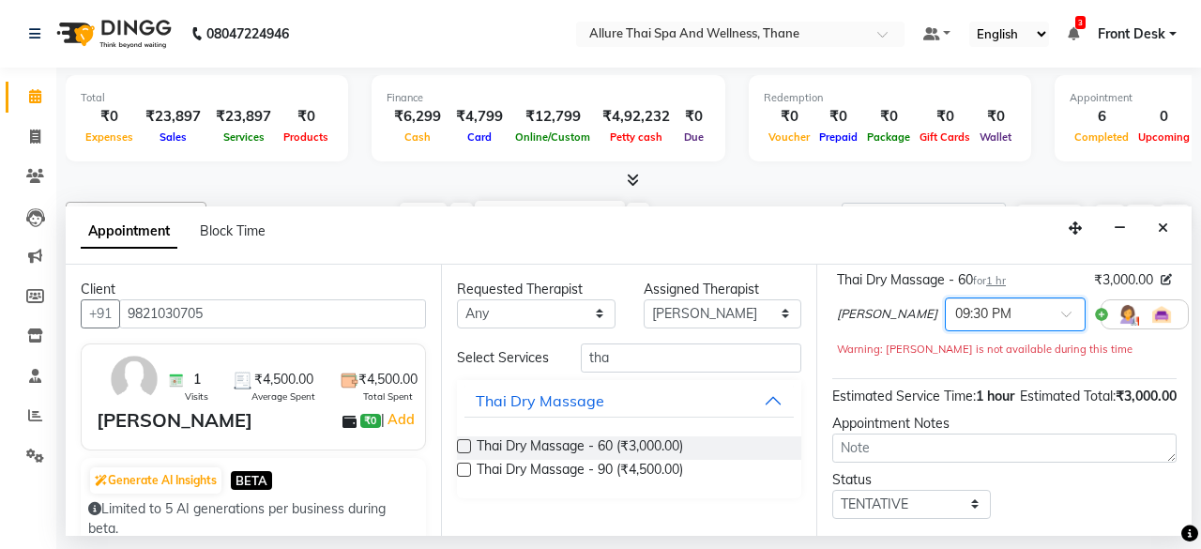
scroll to position [275, 0]
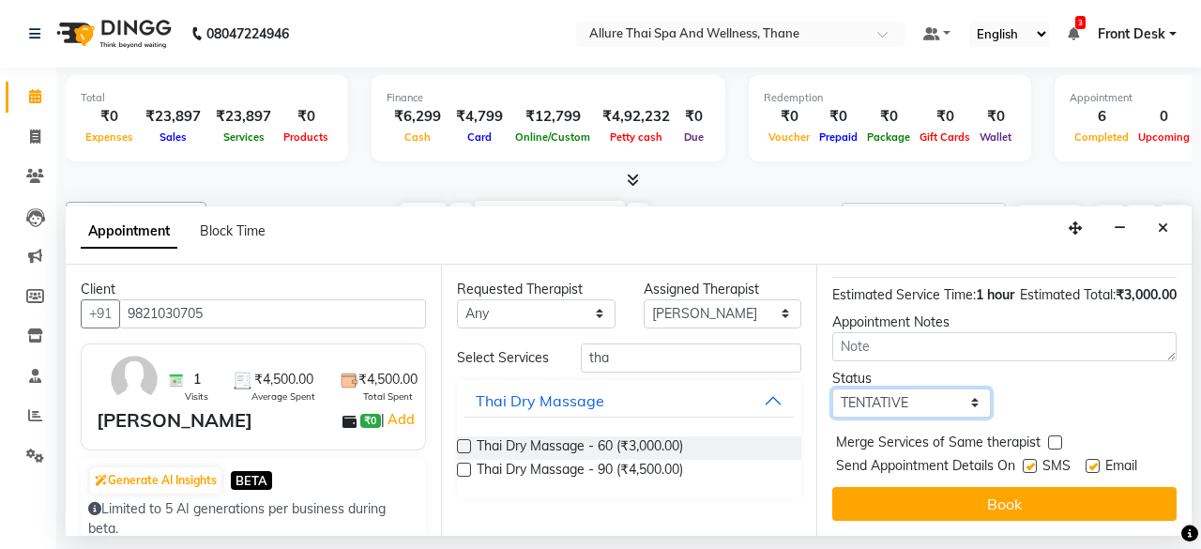
click at [936, 397] on select "Select TENTATIVE CONFIRM CHECK-IN UPCOMING" at bounding box center [912, 403] width 159 height 29
select select "check-in"
click at [833, 389] on select "Select TENTATIVE CONFIRM CHECK-IN UPCOMING" at bounding box center [912, 403] width 159 height 29
click at [1029, 459] on label at bounding box center [1030, 466] width 14 height 14
click at [1029, 462] on input "checkbox" at bounding box center [1029, 468] width 12 height 12
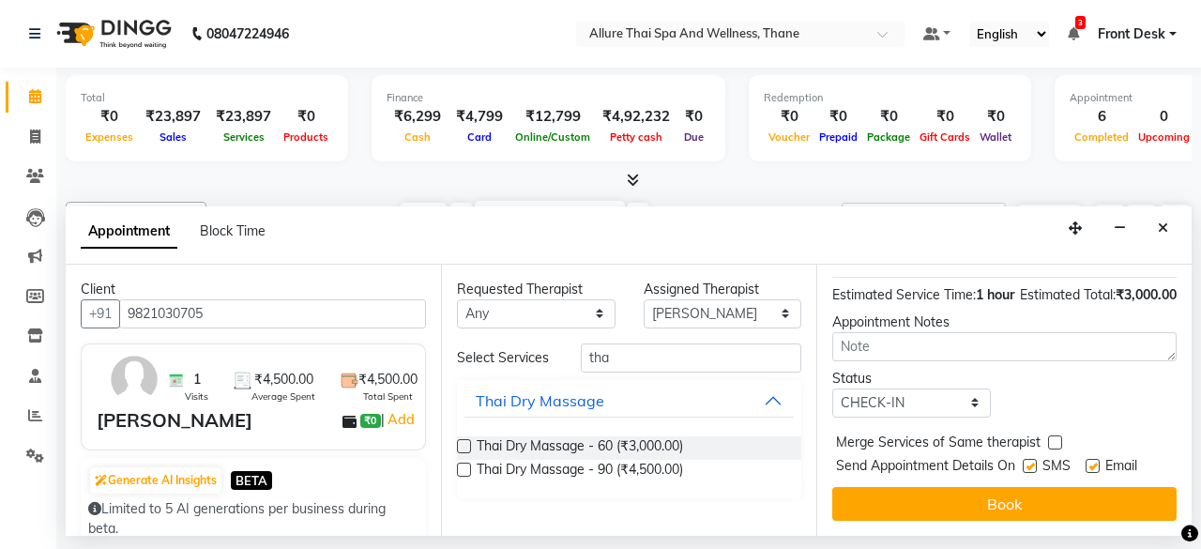
checkbox input "false"
click at [1089, 459] on label at bounding box center [1093, 466] width 14 height 14
click at [1089, 462] on input "checkbox" at bounding box center [1092, 468] width 12 height 12
checkbox input "false"
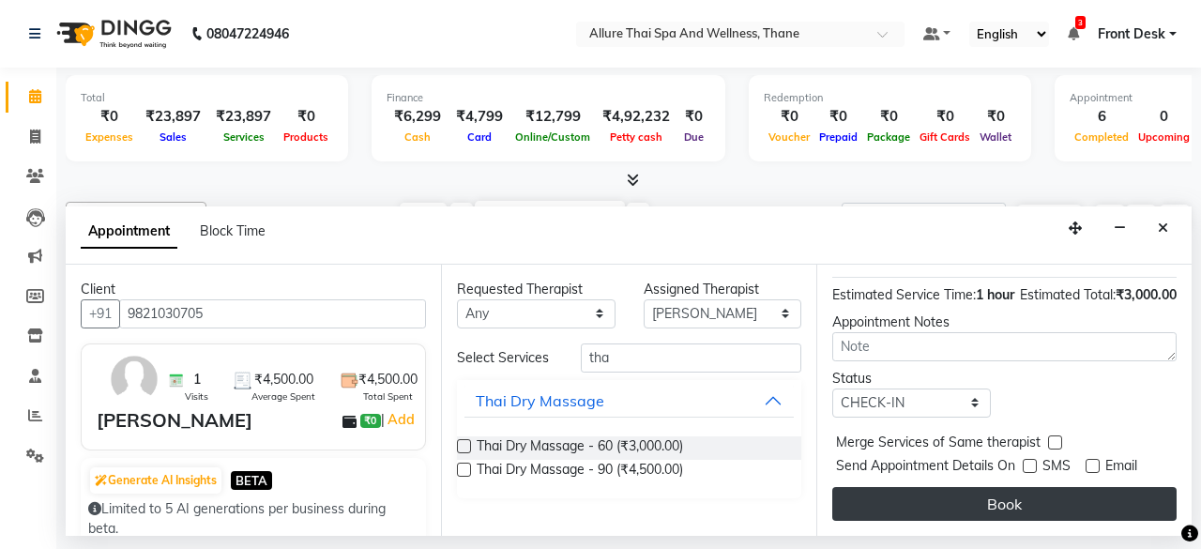
click at [1036, 487] on button "Book" at bounding box center [1005, 504] width 344 height 34
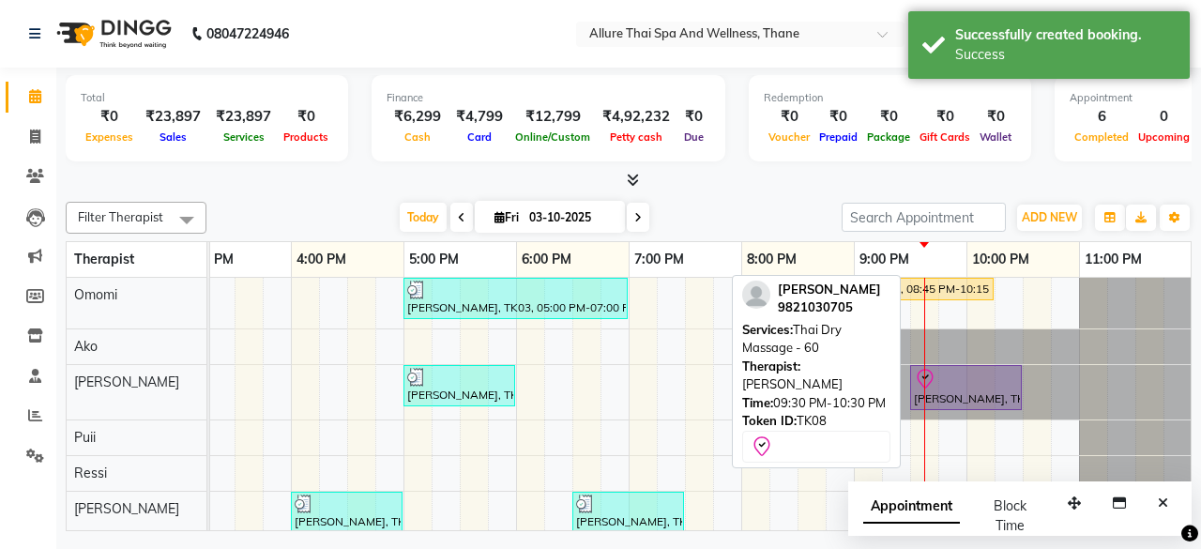
click at [961, 390] on div "[PERSON_NAME], TK08, 09:30 PM-10:30 PM, Thai Dry Massage - 60" at bounding box center [966, 387] width 108 height 39
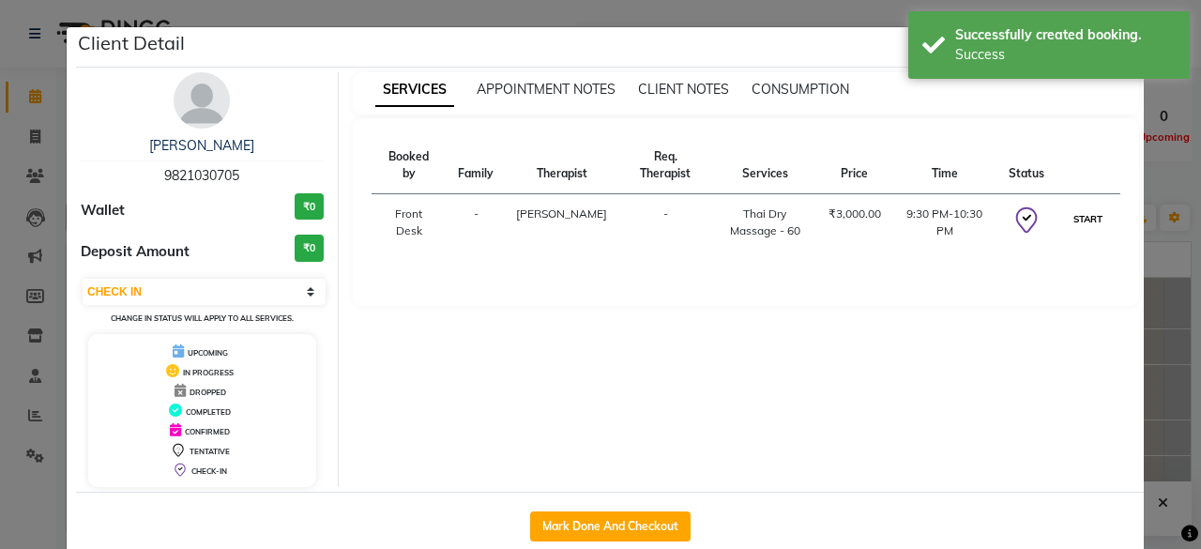
click at [1076, 207] on button "START" at bounding box center [1088, 218] width 38 height 23
select select "1"
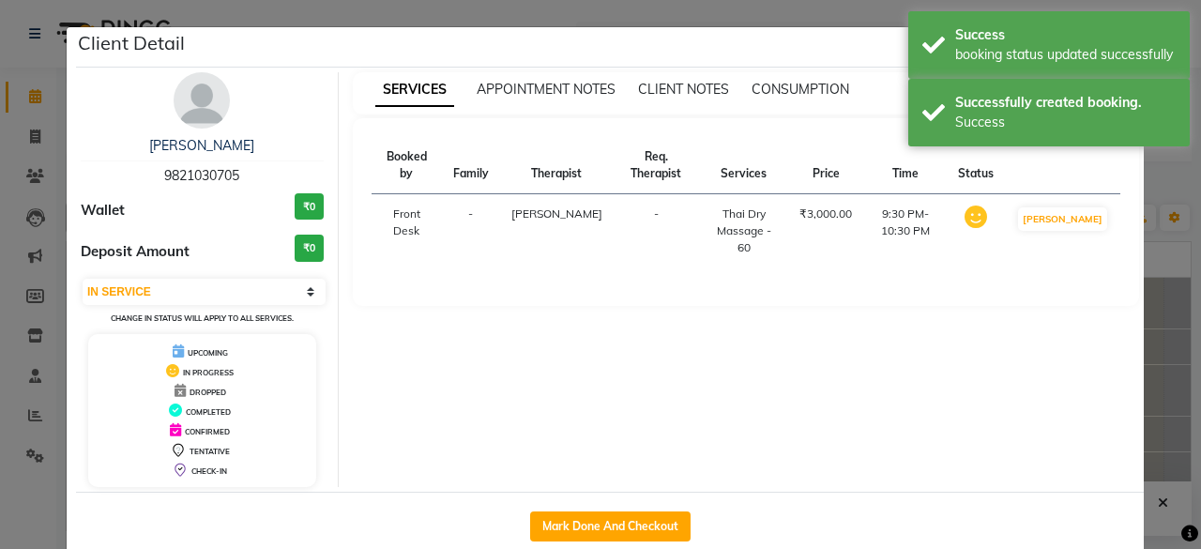
click at [1155, 331] on ngb-modal-window "Client Detail [PERSON_NAME] 9821030705 Wallet ₹0 Deposit Amount ₹0 Select IN SE…" at bounding box center [600, 274] width 1201 height 549
